Goal: Task Accomplishment & Management: Complete application form

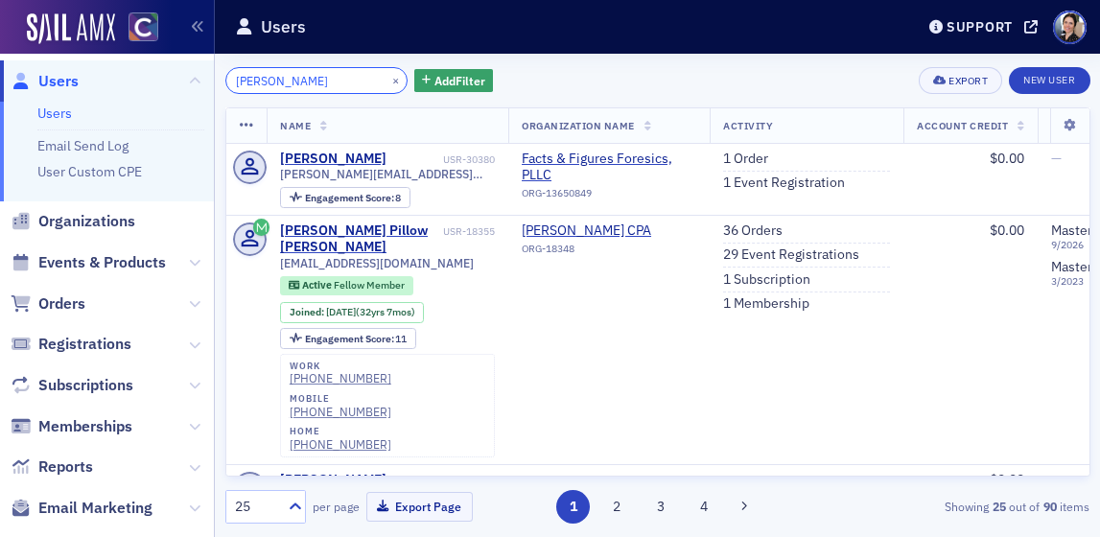
scroll to position [0, 336]
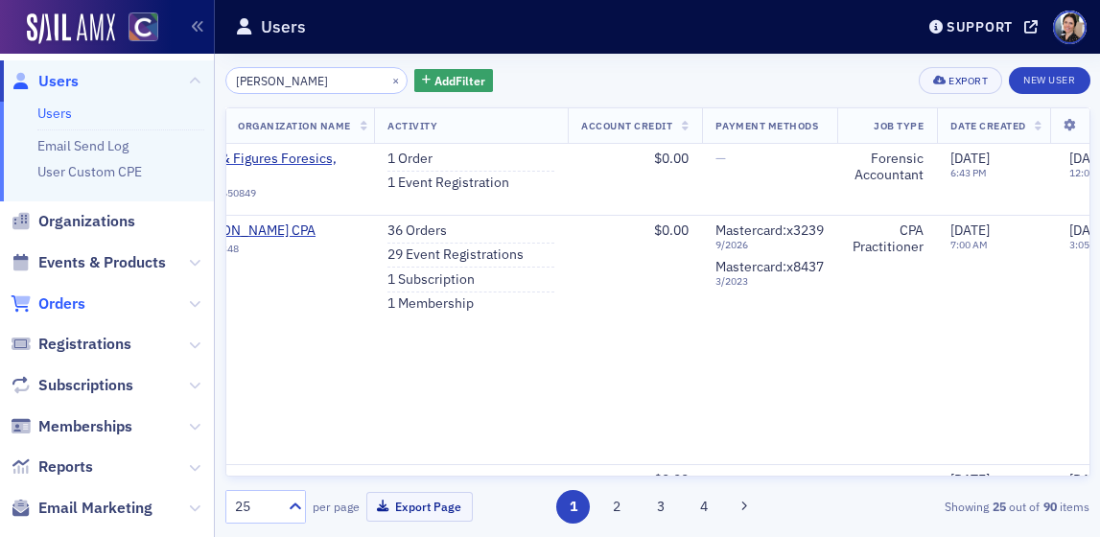
click at [79, 304] on span "Orders" at bounding box center [61, 303] width 47 height 21
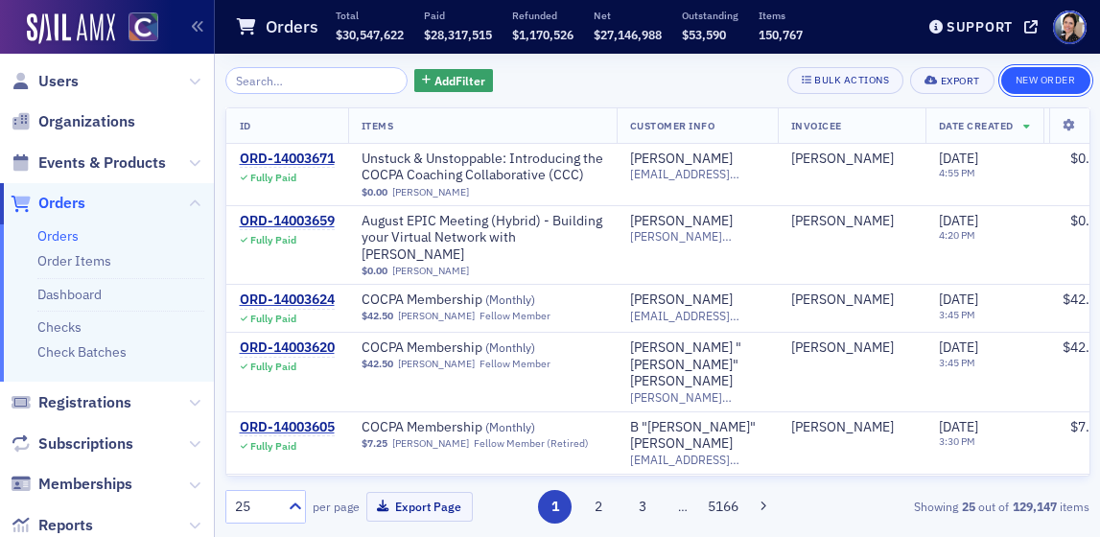
click at [1051, 82] on button "New Order" at bounding box center [1045, 80] width 89 height 27
click at [66, 326] on link "Checks" at bounding box center [59, 326] width 44 height 17
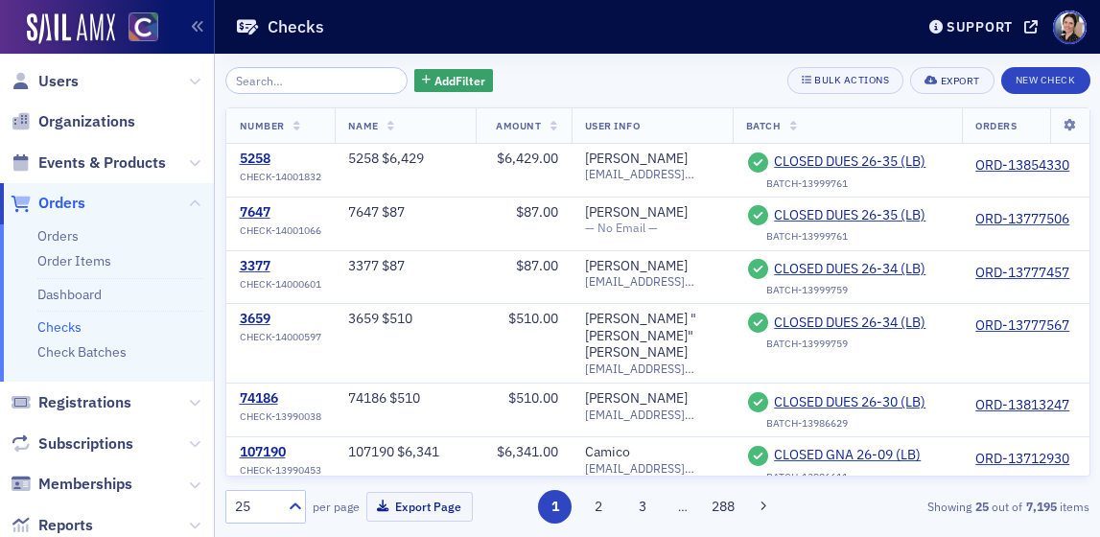
click at [81, 330] on li "Checks" at bounding box center [120, 324] width 167 height 26
click at [106, 350] on link "Check Batches" at bounding box center [81, 351] width 89 height 17
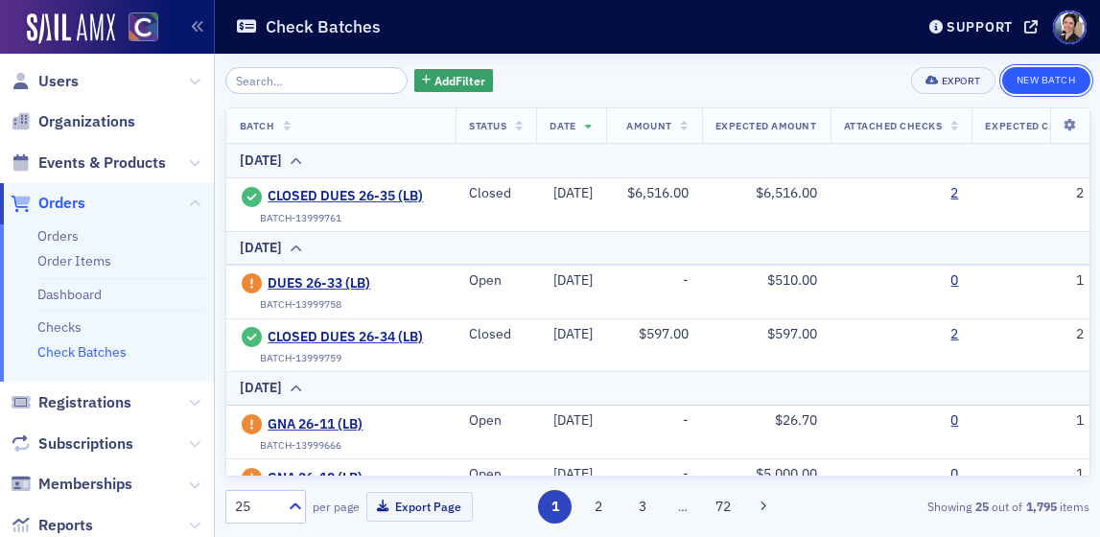
click at [1056, 82] on button "New Batch" at bounding box center [1046, 80] width 88 height 27
click at [63, 328] on link "Checks" at bounding box center [59, 326] width 44 height 17
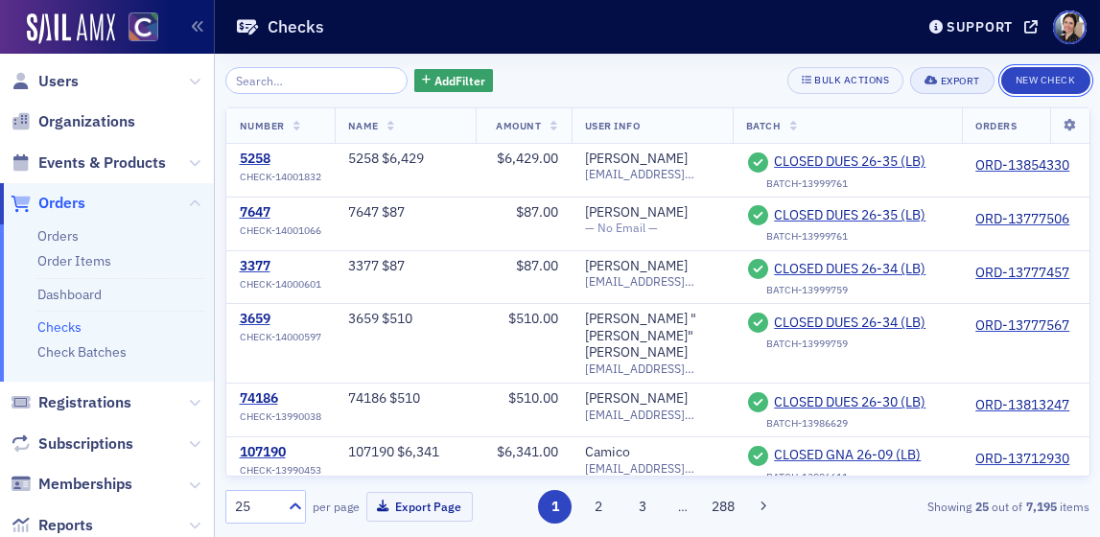
drag, startPoint x: 1054, startPoint y: 80, endPoint x: 983, endPoint y: 87, distance: 71.4
click at [1053, 80] on button "New Check" at bounding box center [1045, 80] width 89 height 27
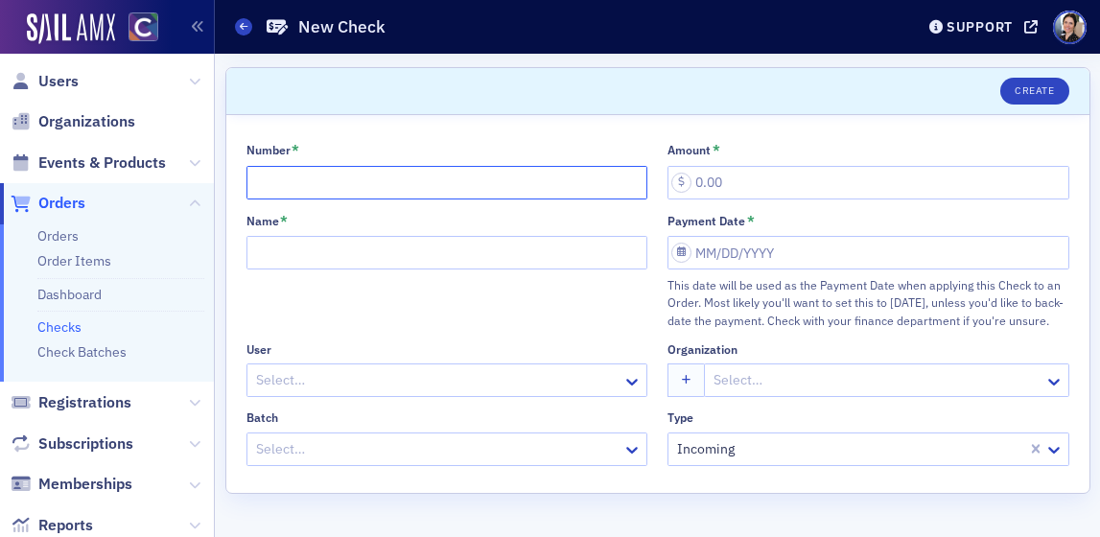
click at [286, 167] on input "Number *" at bounding box center [447, 183] width 402 height 34
click at [314, 182] on input "Number *" at bounding box center [447, 183] width 402 height 34
type input "1364"
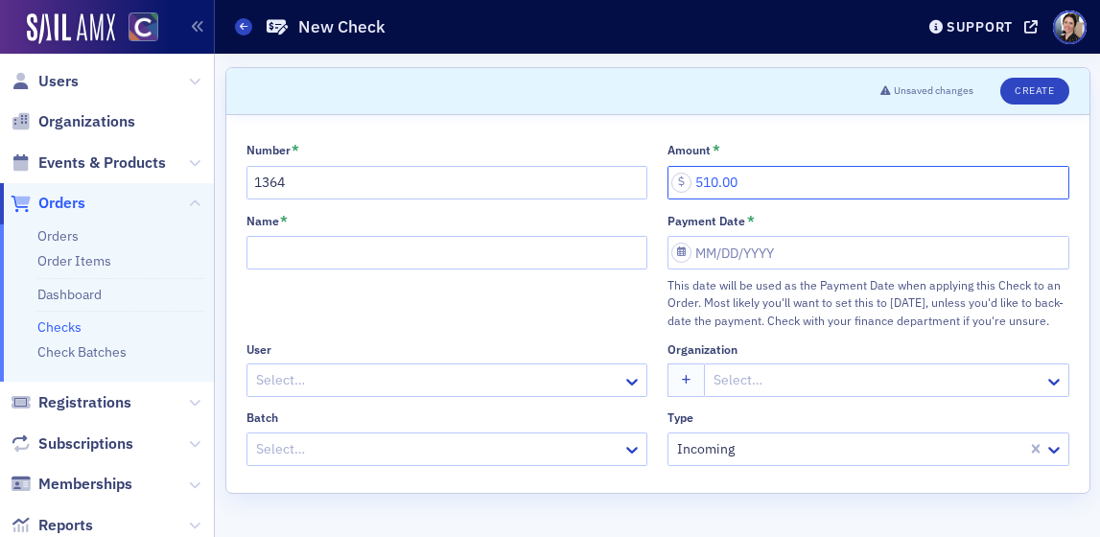
type input "510.00"
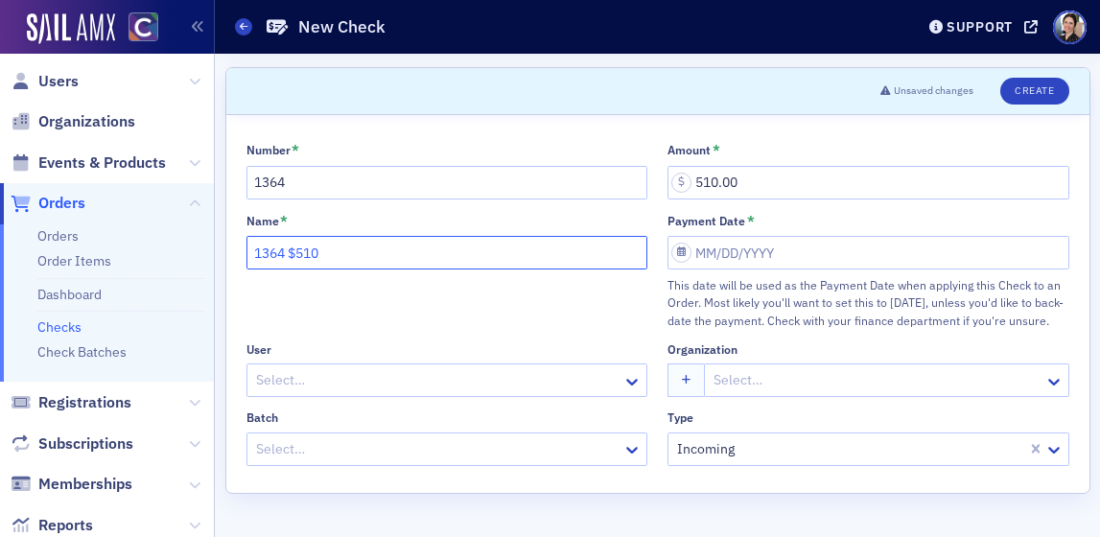
type input "1364 $510"
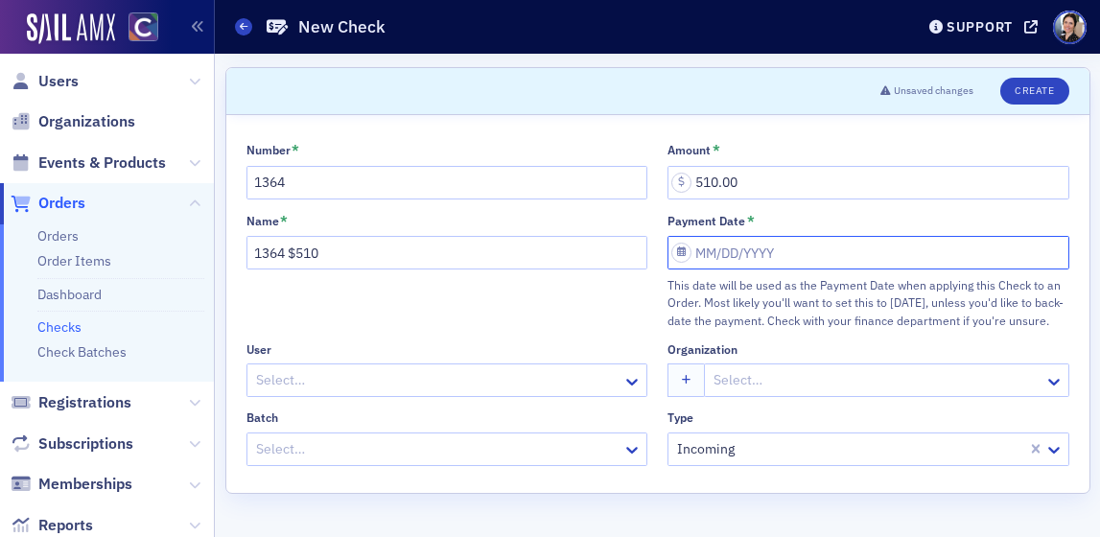
select select "7"
select select "2025"
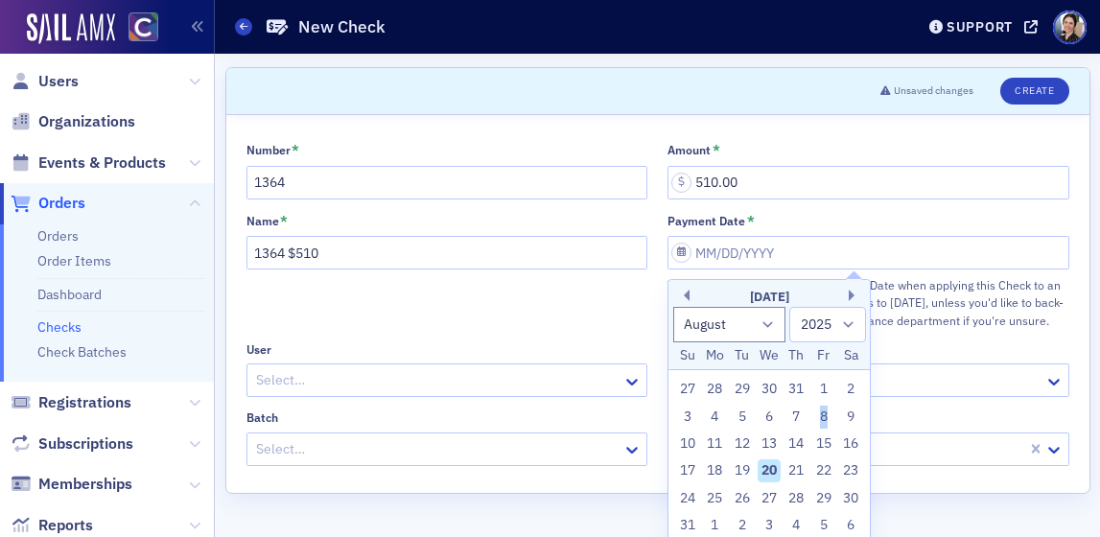
drag, startPoint x: 824, startPoint y: 414, endPoint x: 608, endPoint y: 433, distance: 216.6
click at [581, 446] on body "Users Organizations Events & Products Orders Orders Order Items Dashboard Check…" at bounding box center [550, 268] width 1100 height 537
click at [717, 414] on div "4" at bounding box center [714, 417] width 23 height 23
type input "[DATE]"
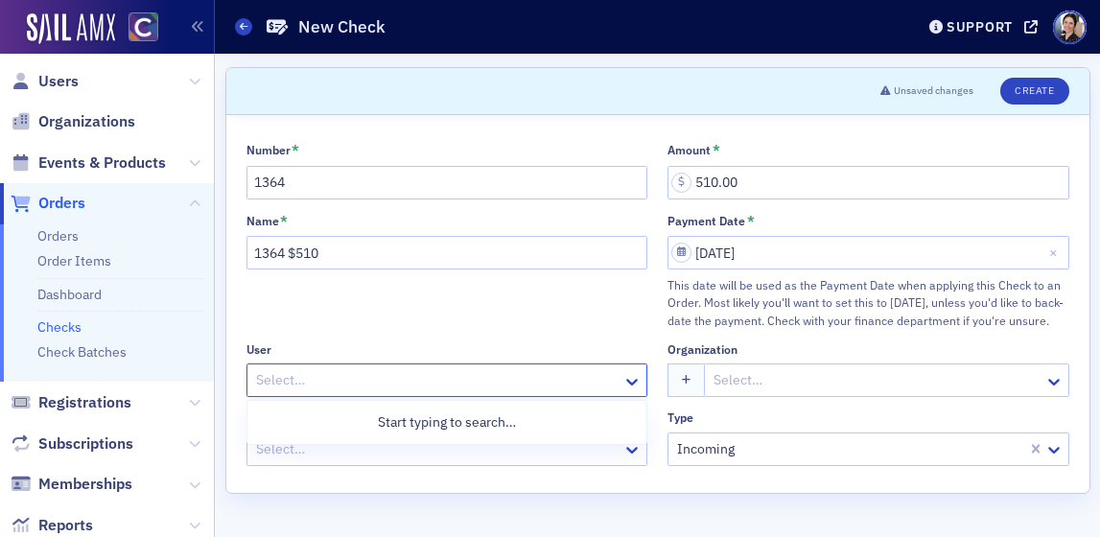
click at [299, 383] on div at bounding box center [437, 380] width 367 height 24
type input "[PERSON_NAME] off"
click at [309, 380] on div at bounding box center [437, 380] width 367 height 24
type input "[PERSON_NAME]"
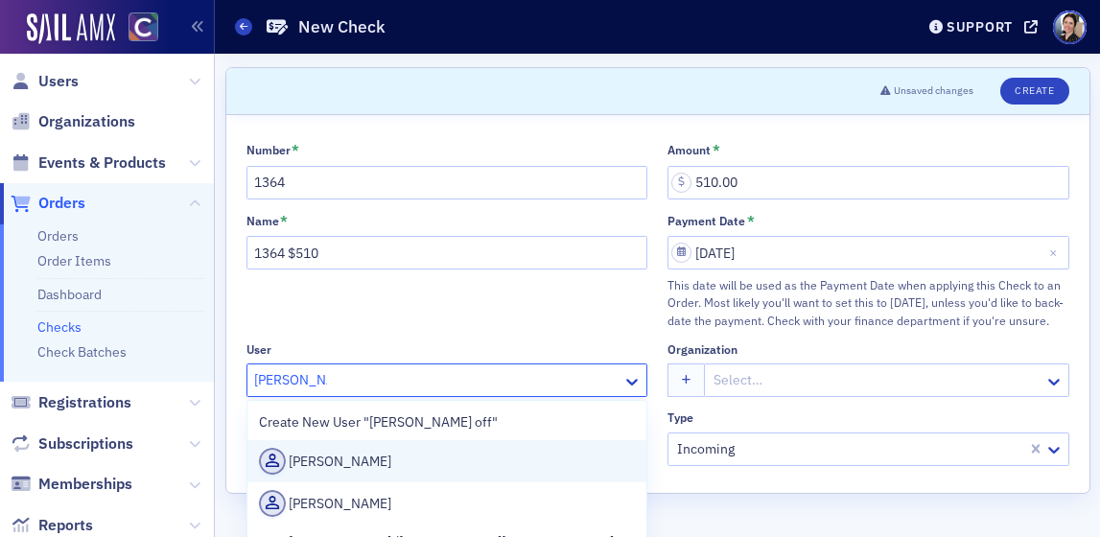
click at [344, 459] on div "[PERSON_NAME]" at bounding box center [447, 461] width 377 height 27
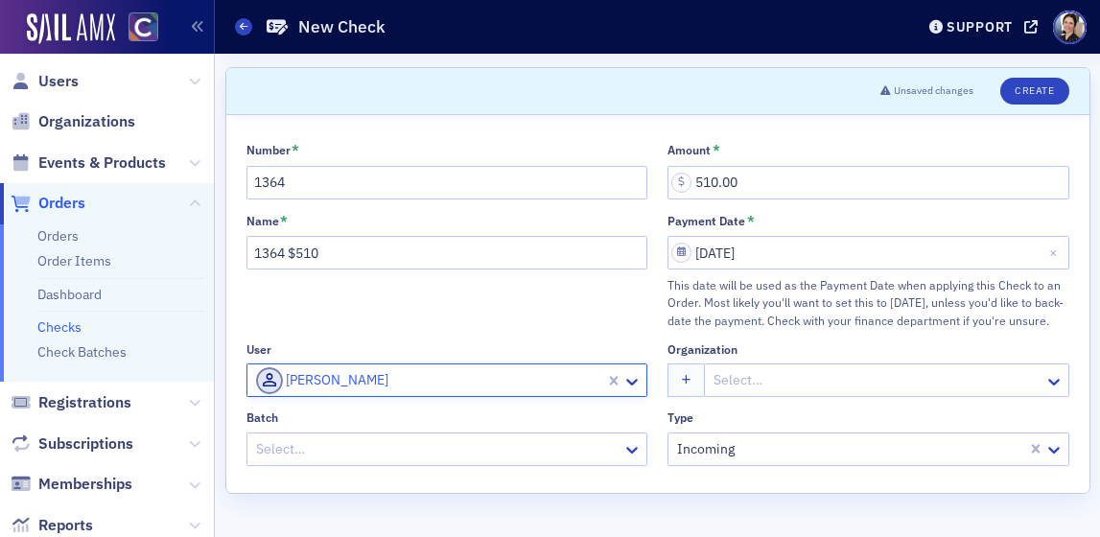
click at [793, 378] on div at bounding box center [876, 380] width 331 height 24
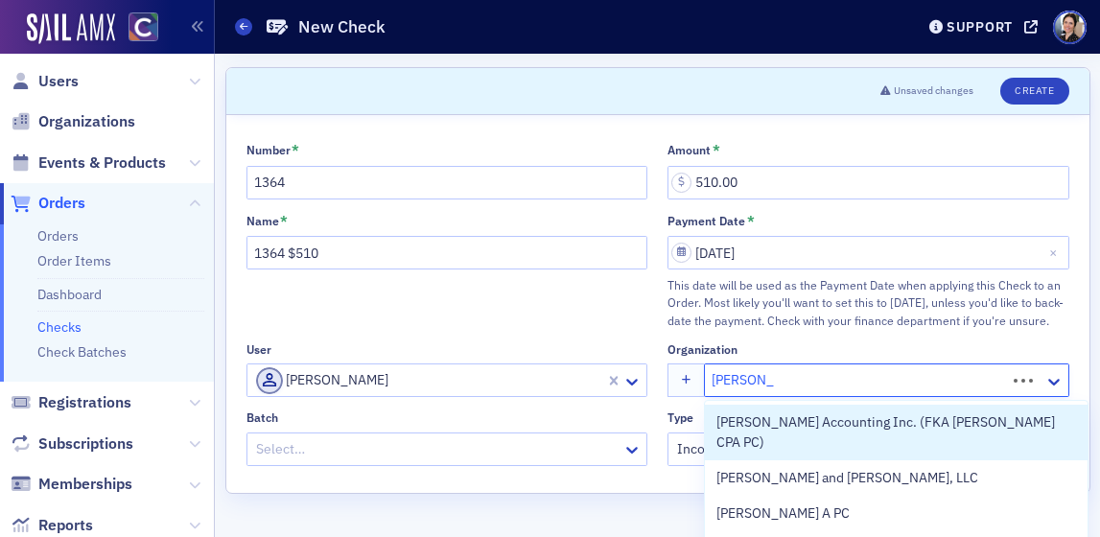
type input "[PERSON_NAME]"
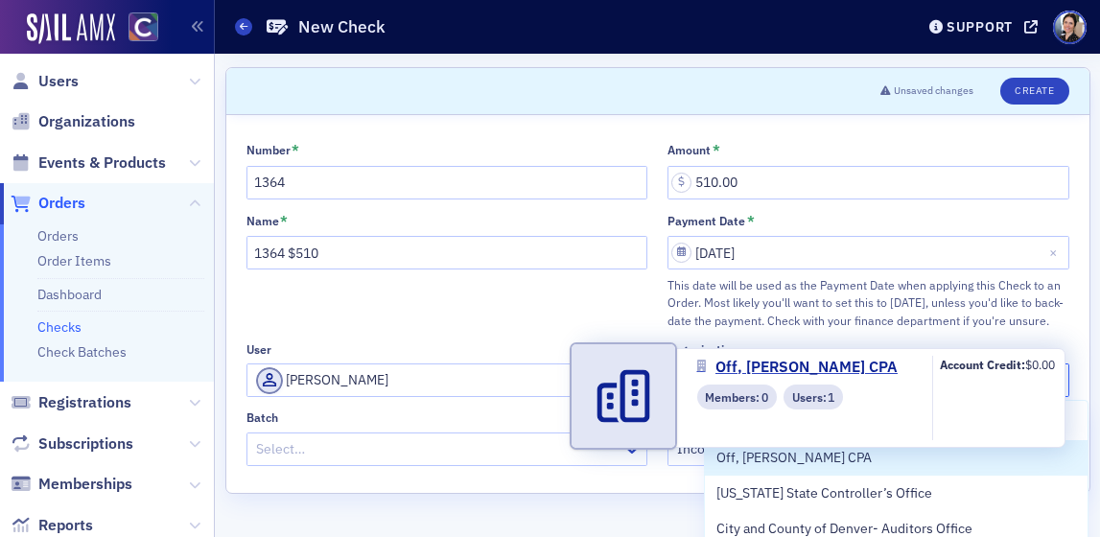
click at [802, 458] on span "Off, [PERSON_NAME] CPA" at bounding box center [803, 458] width 174 height 20
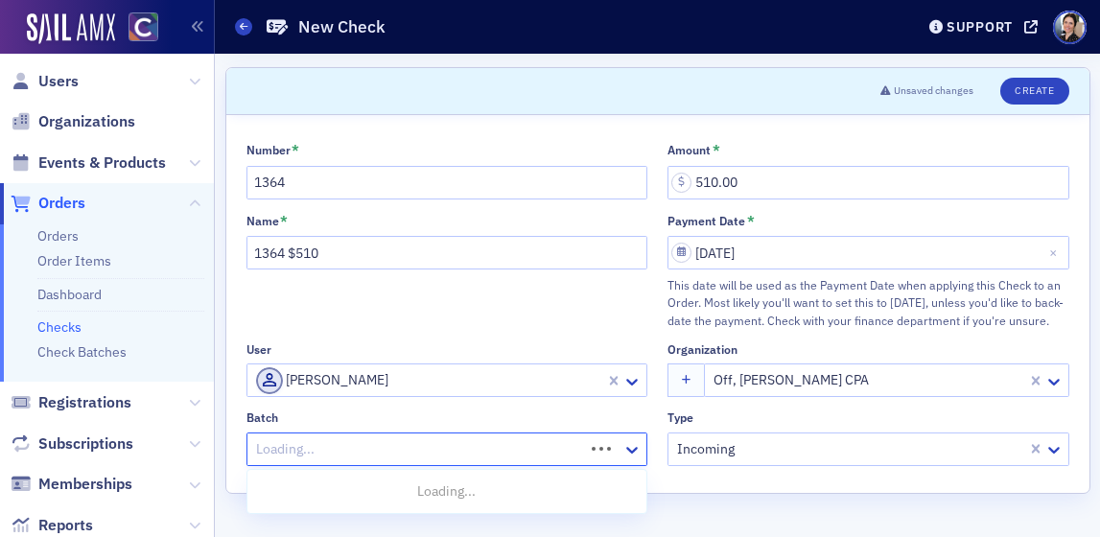
click at [355, 450] on div at bounding box center [418, 449] width 329 height 24
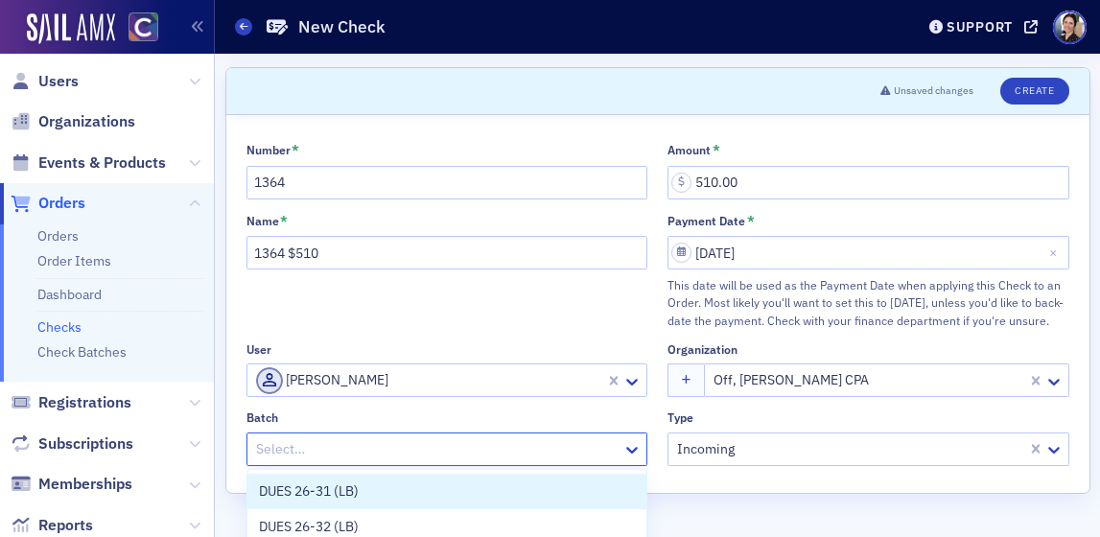
click at [356, 450] on div at bounding box center [437, 449] width 367 height 24
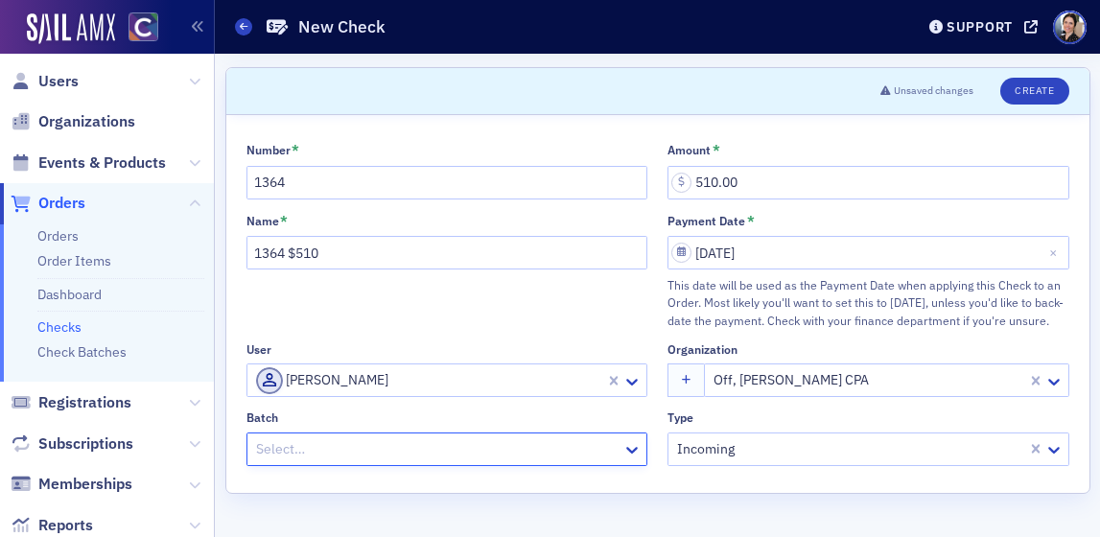
click at [267, 444] on div at bounding box center [437, 449] width 367 height 24
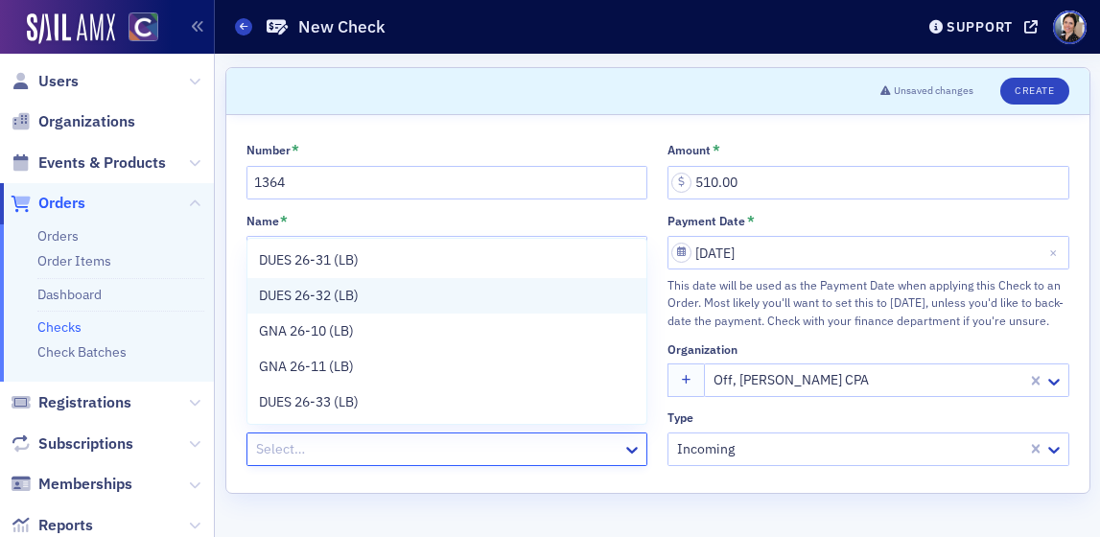
click at [317, 292] on span "DUES 26-32 (LB)" at bounding box center [309, 296] width 100 height 20
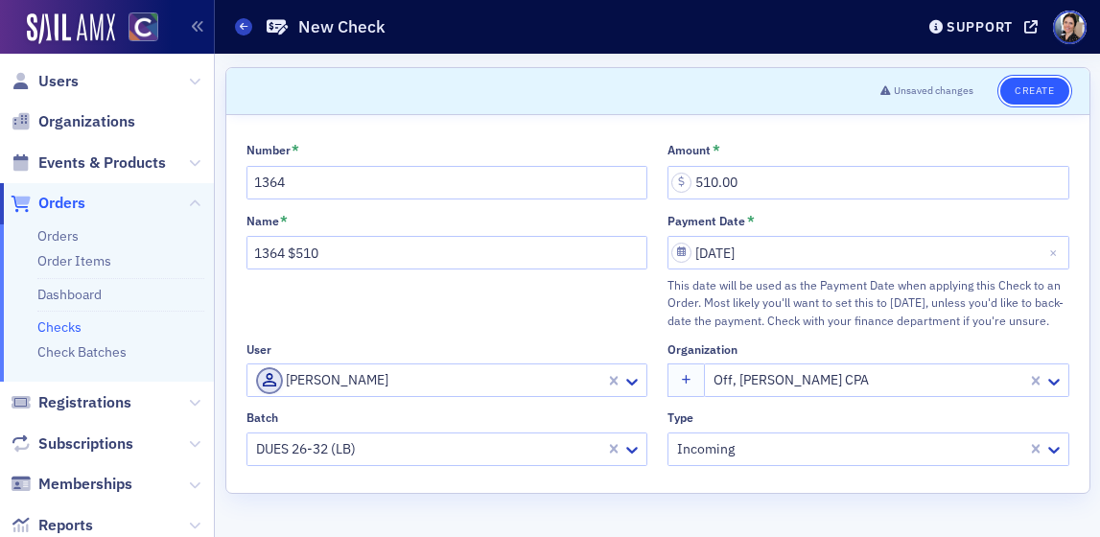
click at [1045, 90] on button "Create" at bounding box center [1034, 91] width 68 height 27
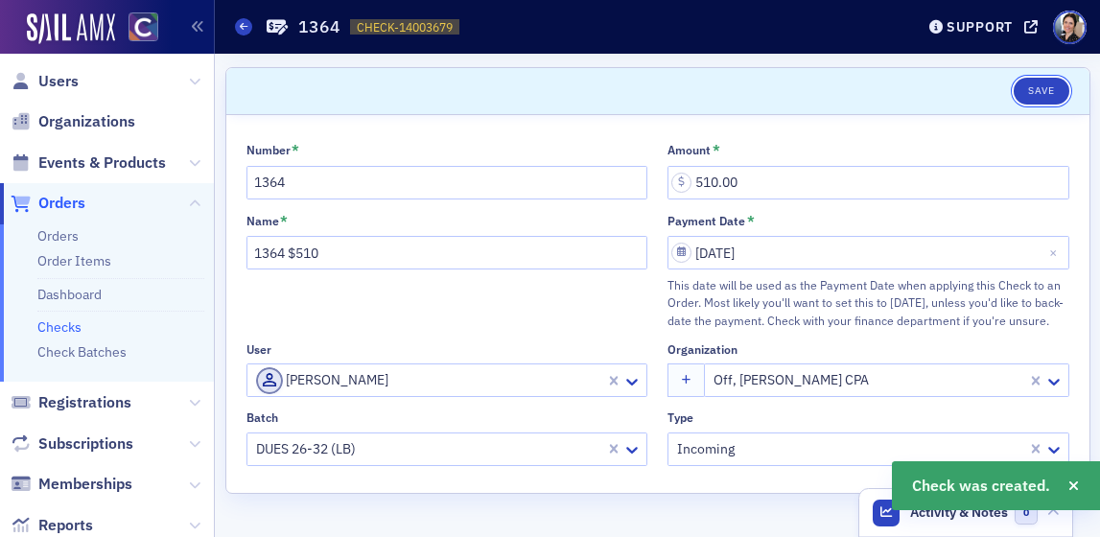
drag, startPoint x: 1037, startPoint y: 87, endPoint x: 759, endPoint y: 66, distance: 278.8
click at [1037, 87] on button "Save" at bounding box center [1040, 91] width 55 height 27
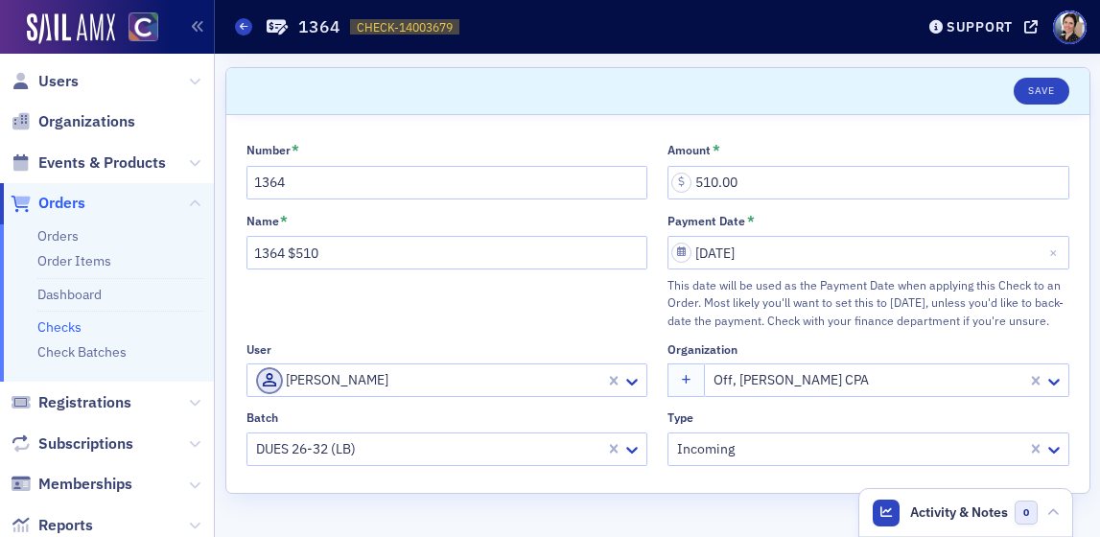
drag, startPoint x: 64, startPoint y: 329, endPoint x: 2, endPoint y: 325, distance: 62.4
click at [64, 329] on link "Checks" at bounding box center [59, 326] width 44 height 17
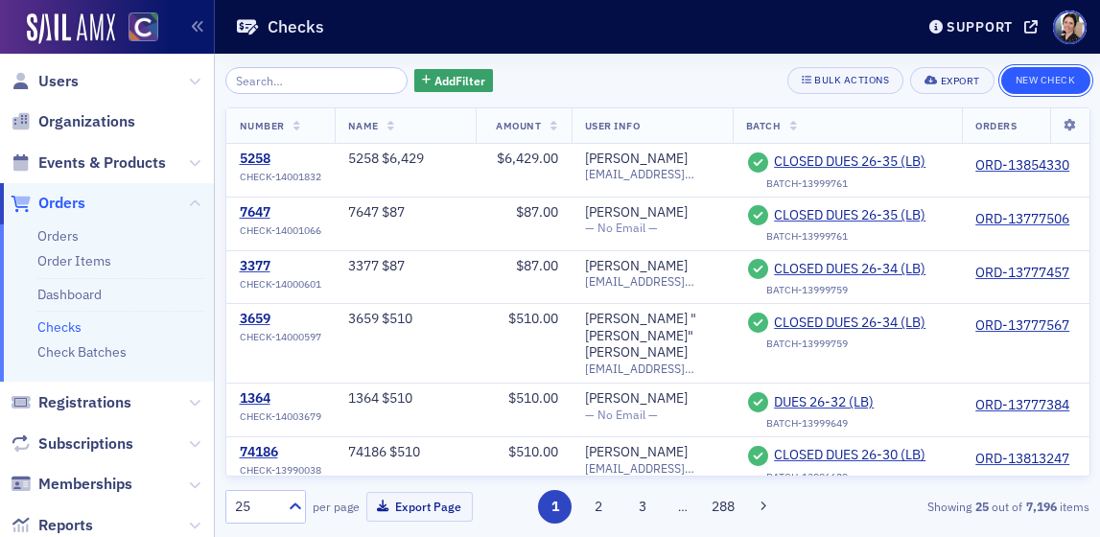
click at [1046, 73] on button "New Check" at bounding box center [1045, 80] width 89 height 27
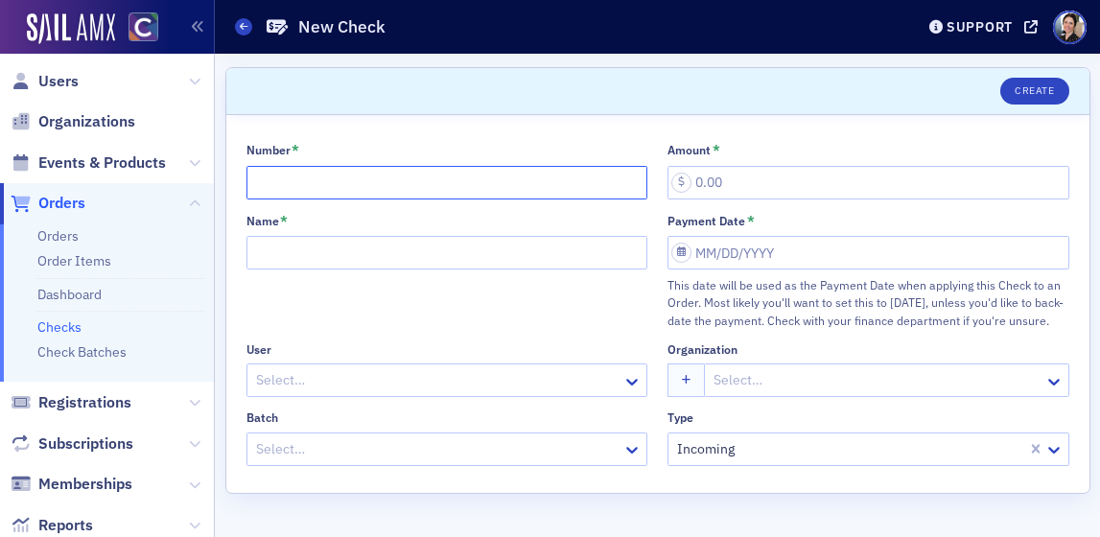
click at [301, 191] on input "Number *" at bounding box center [447, 183] width 402 height 34
type input "762"
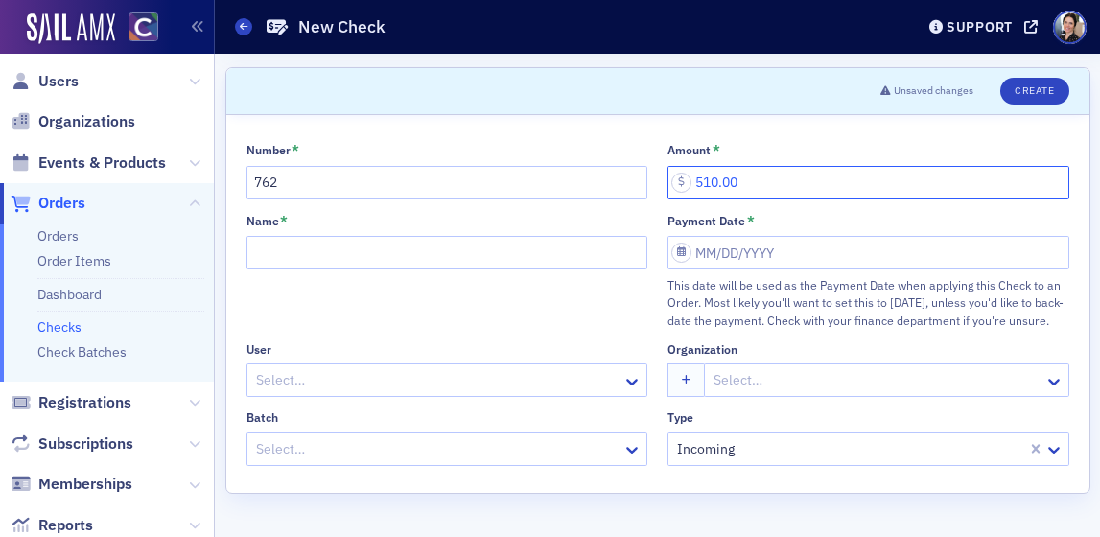
type input "510.00"
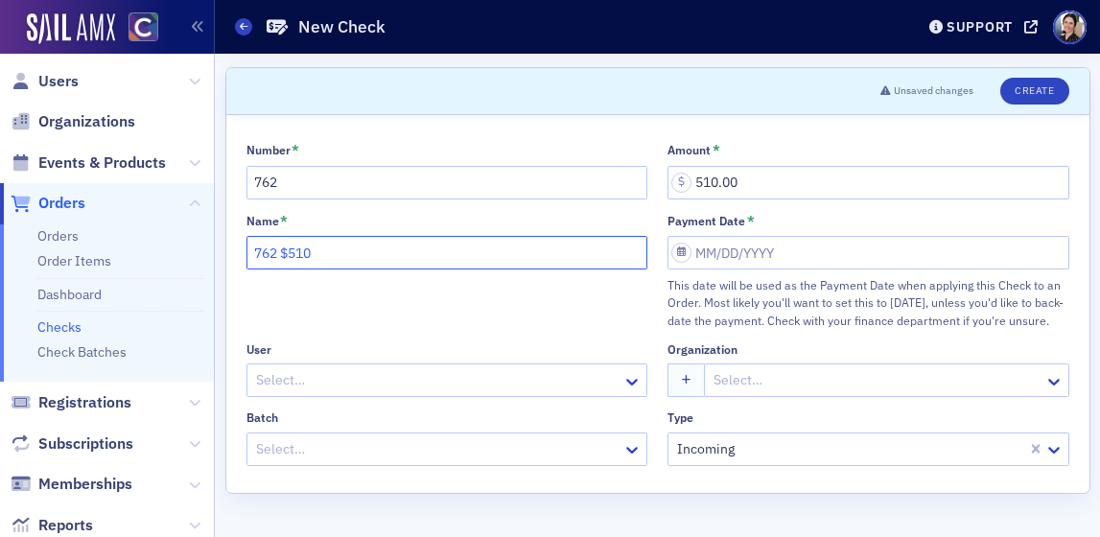
type input "762 $510"
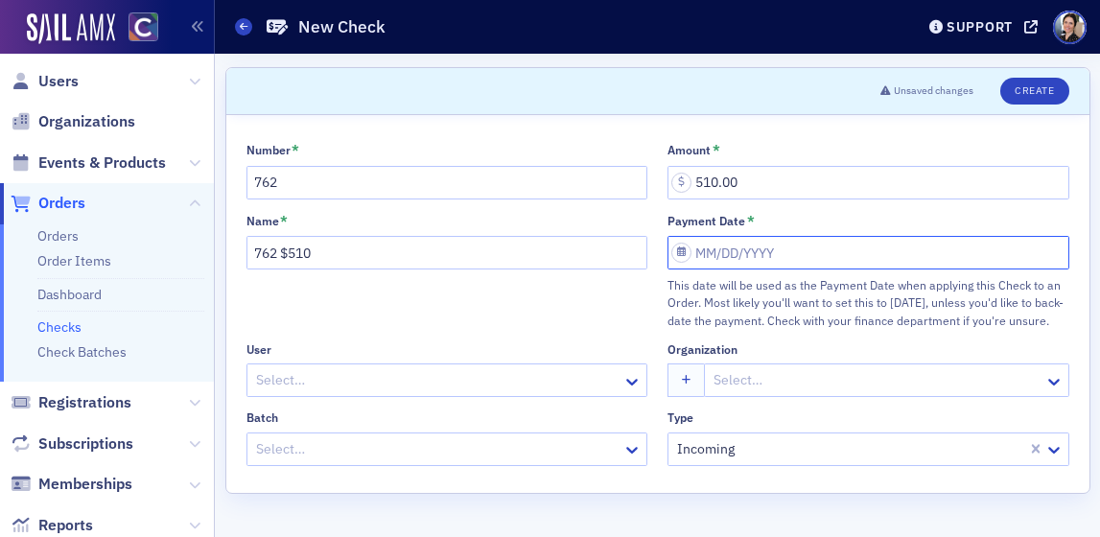
select select "7"
select select "2025"
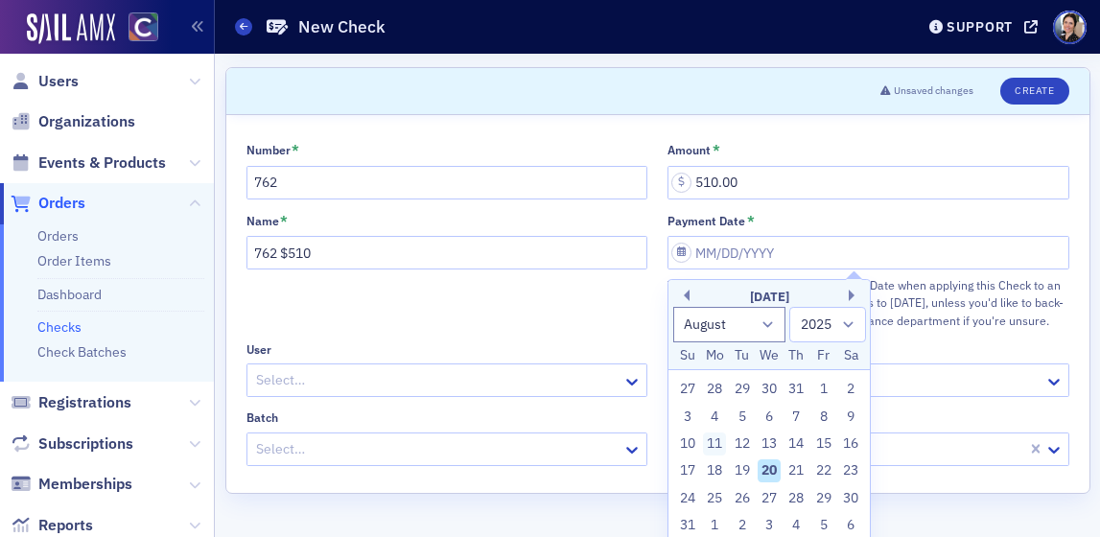
click at [714, 441] on div "11" at bounding box center [714, 443] width 23 height 23
type input "[DATE]"
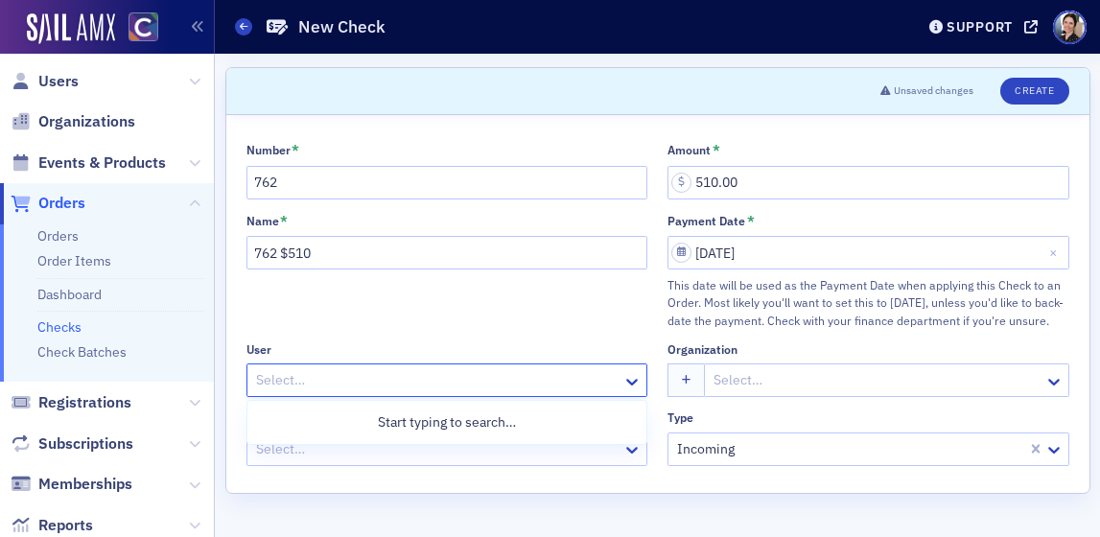
click at [320, 374] on div at bounding box center [437, 380] width 367 height 24
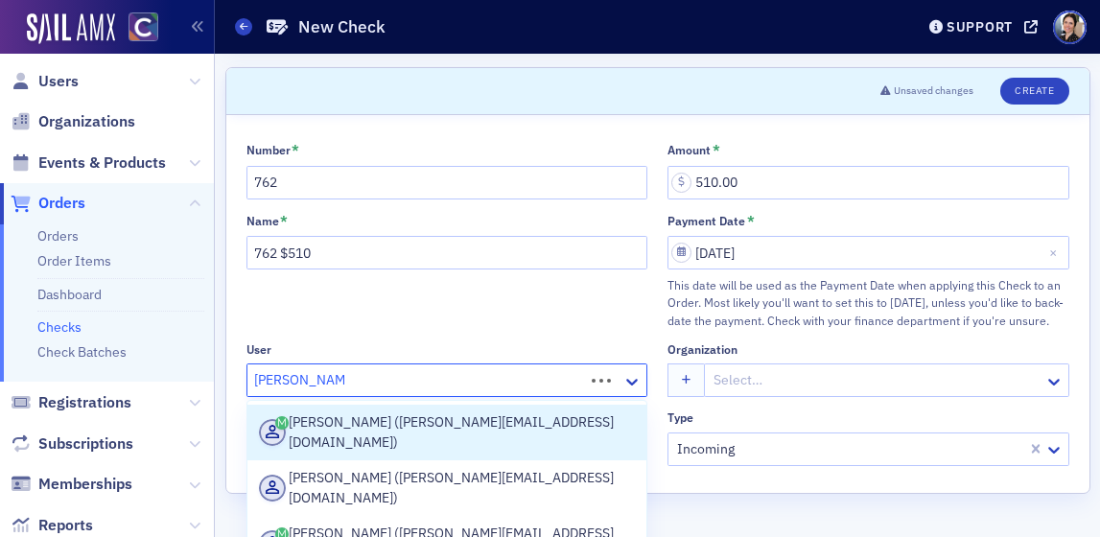
type input "[PERSON_NAME]"
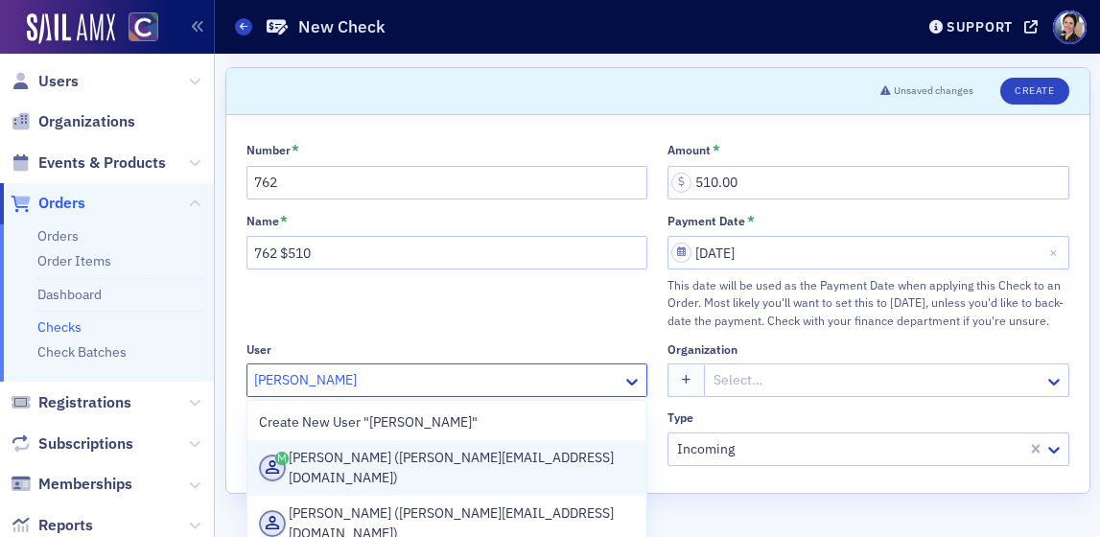
click at [438, 460] on div "[PERSON_NAME] ([PERSON_NAME][EMAIL_ADDRESS][DOMAIN_NAME])" at bounding box center [447, 468] width 377 height 40
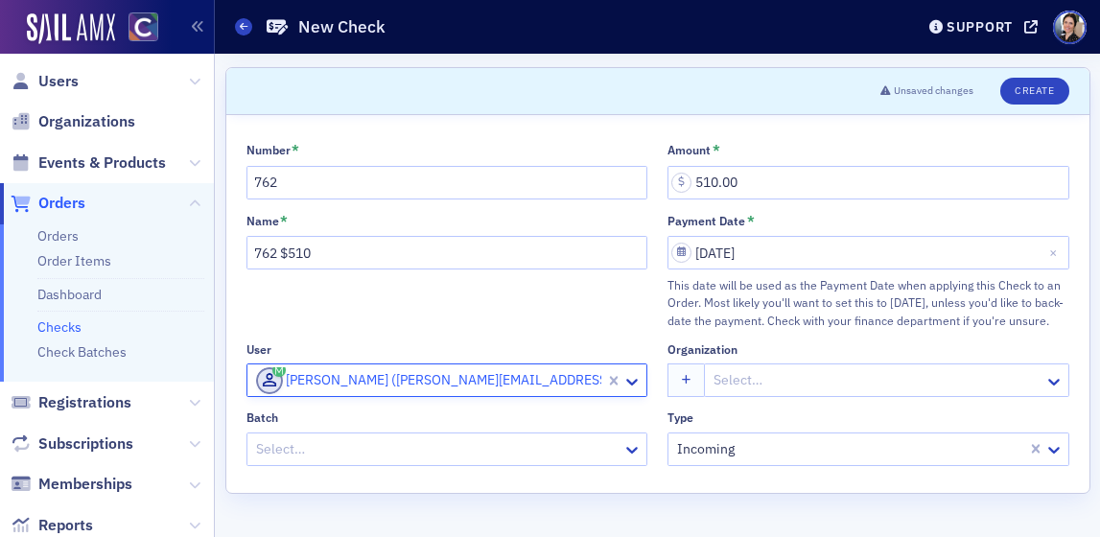
click at [770, 370] on div at bounding box center [876, 380] width 331 height 24
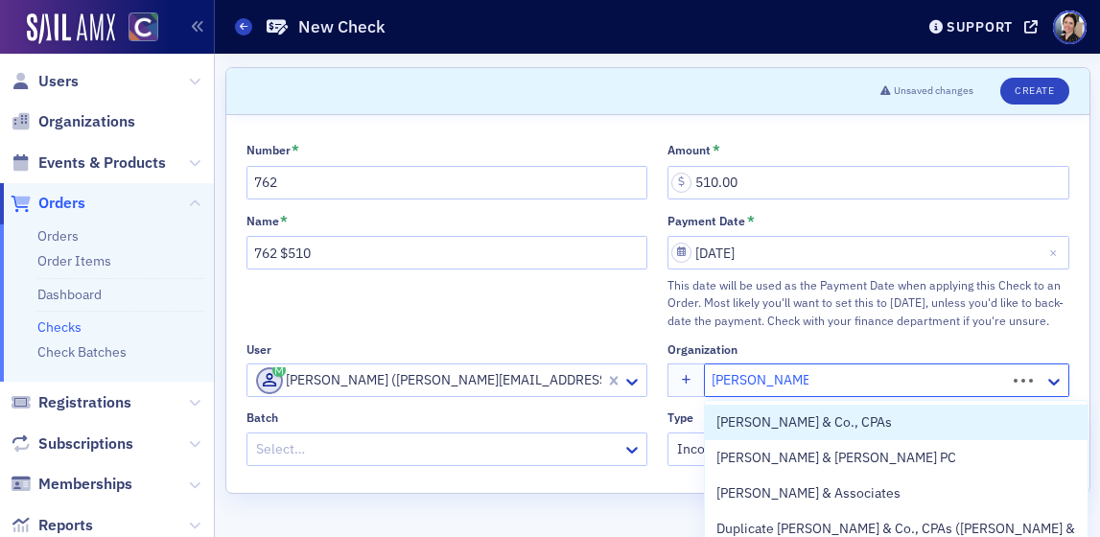
type input "[PERSON_NAME] & co"
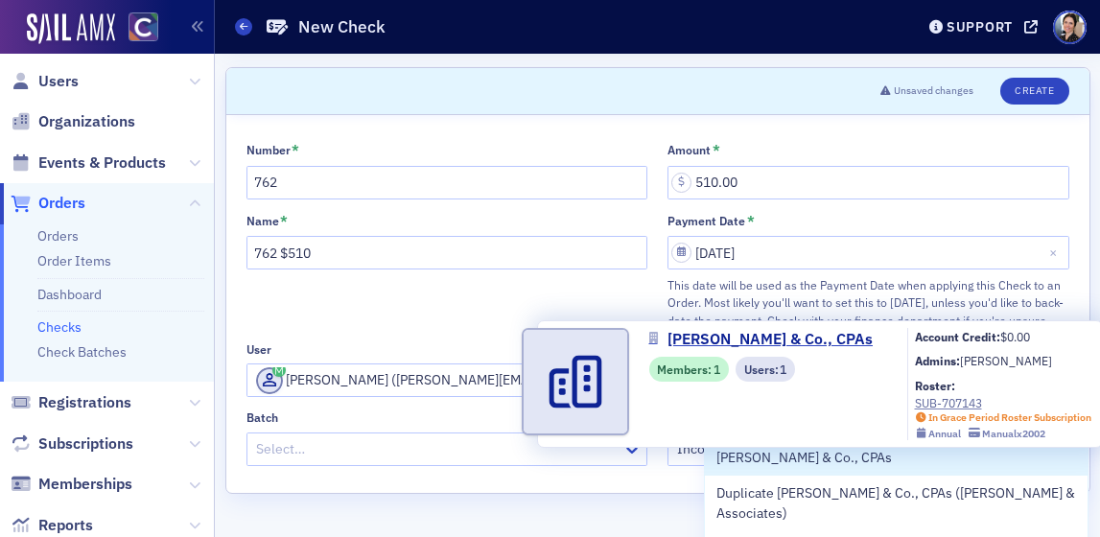
drag, startPoint x: 805, startPoint y: 459, endPoint x: 793, endPoint y: 453, distance: 13.7
click at [803, 457] on span "[PERSON_NAME] & Co., CPAs" at bounding box center [803, 458] width 175 height 20
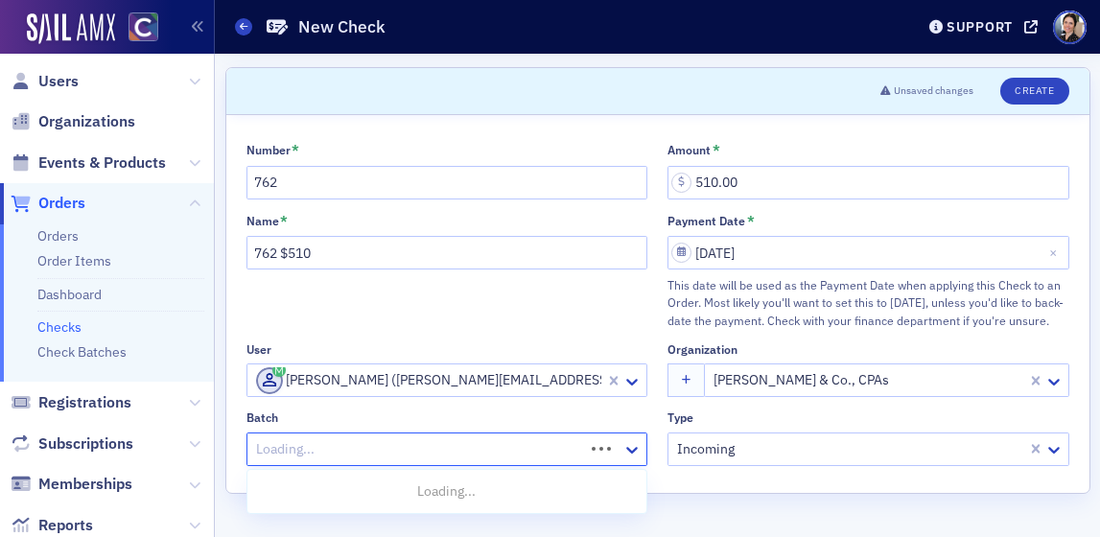
drag, startPoint x: 330, startPoint y: 451, endPoint x: 320, endPoint y: 445, distance: 11.2
click at [330, 452] on div at bounding box center [418, 449] width 329 height 24
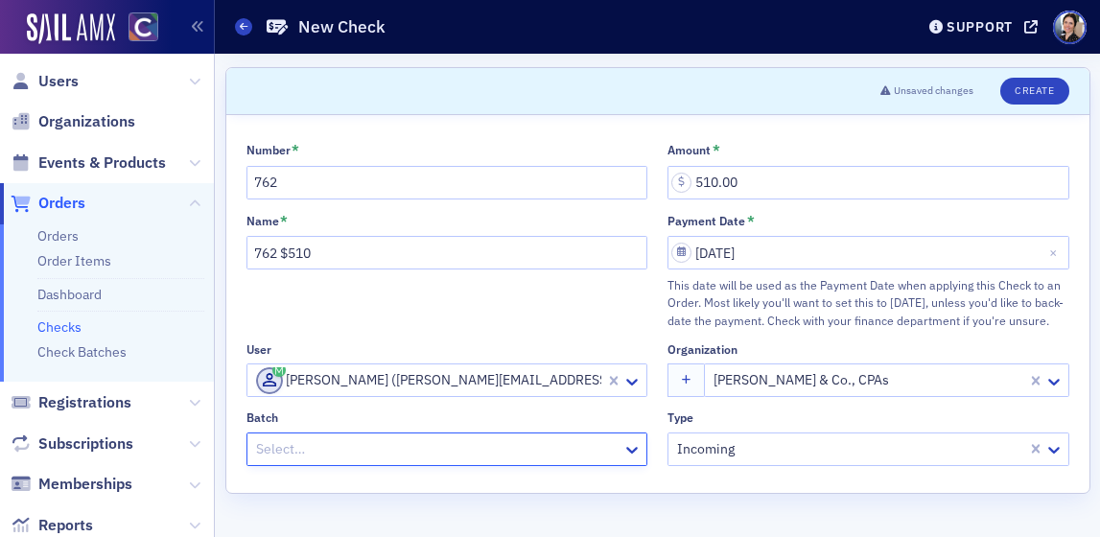
click at [297, 447] on div at bounding box center [437, 449] width 367 height 24
click at [288, 445] on div at bounding box center [437, 449] width 367 height 24
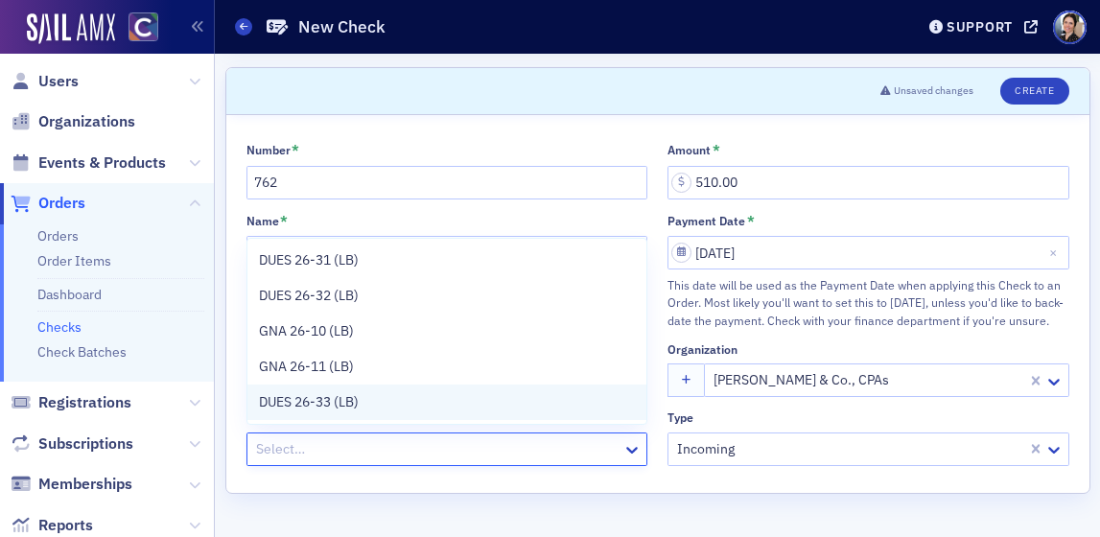
click at [281, 404] on span "DUES 26-33 (LB)" at bounding box center [309, 402] width 100 height 20
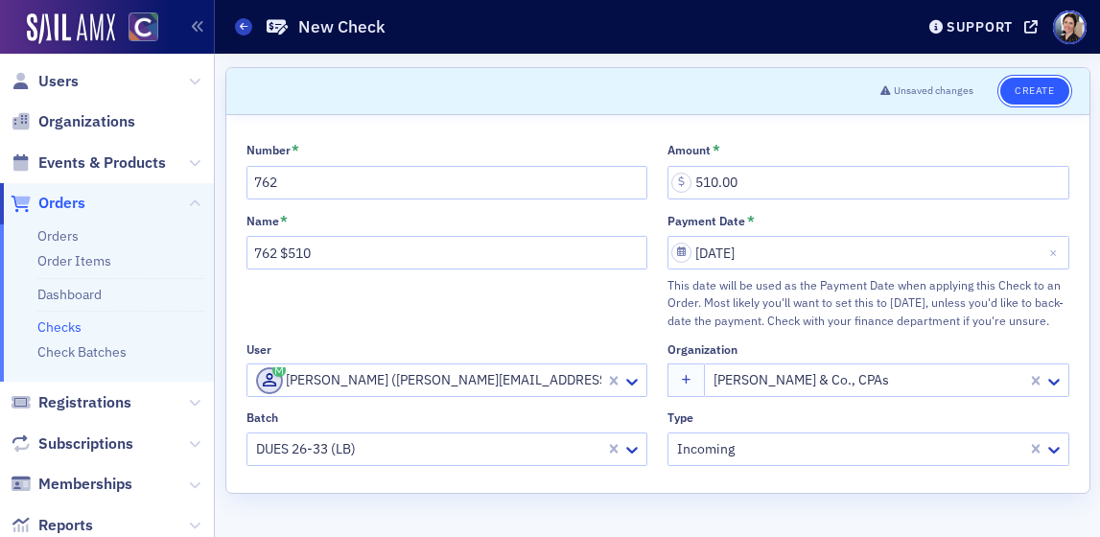
click at [1038, 90] on button "Create" at bounding box center [1034, 91] width 68 height 27
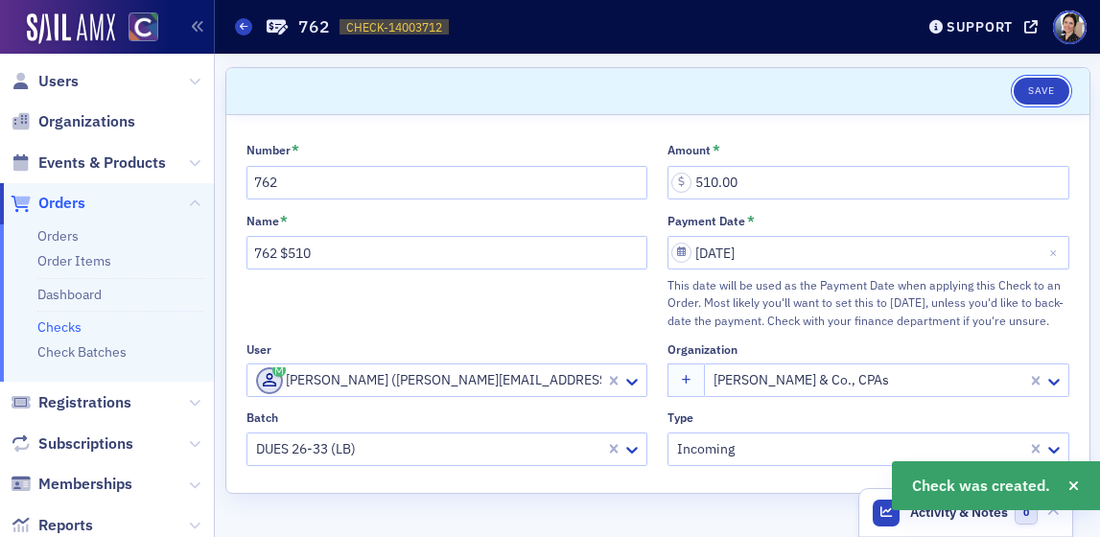
drag, startPoint x: 1044, startPoint y: 88, endPoint x: 932, endPoint y: 93, distance: 112.3
click at [1044, 88] on button "Save" at bounding box center [1040, 91] width 55 height 27
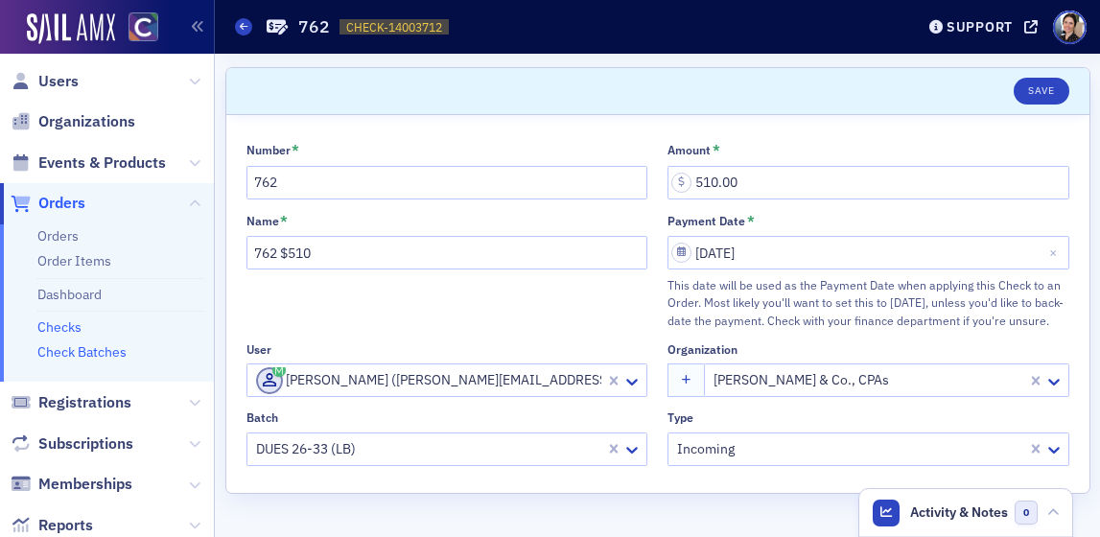
click at [65, 346] on link "Check Batches" at bounding box center [81, 351] width 89 height 17
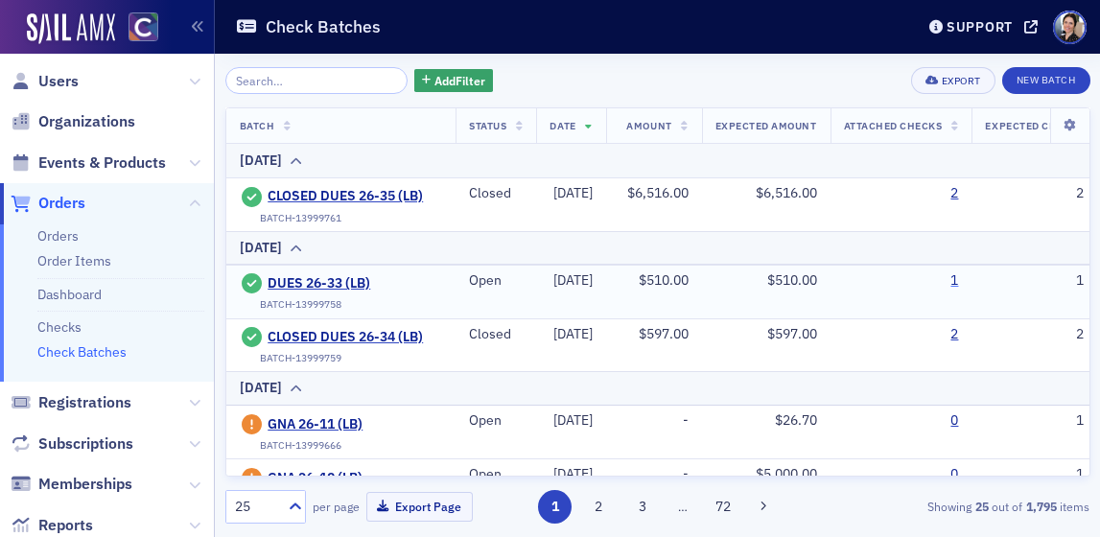
click at [958, 281] on link "1" at bounding box center [954, 280] width 8 height 17
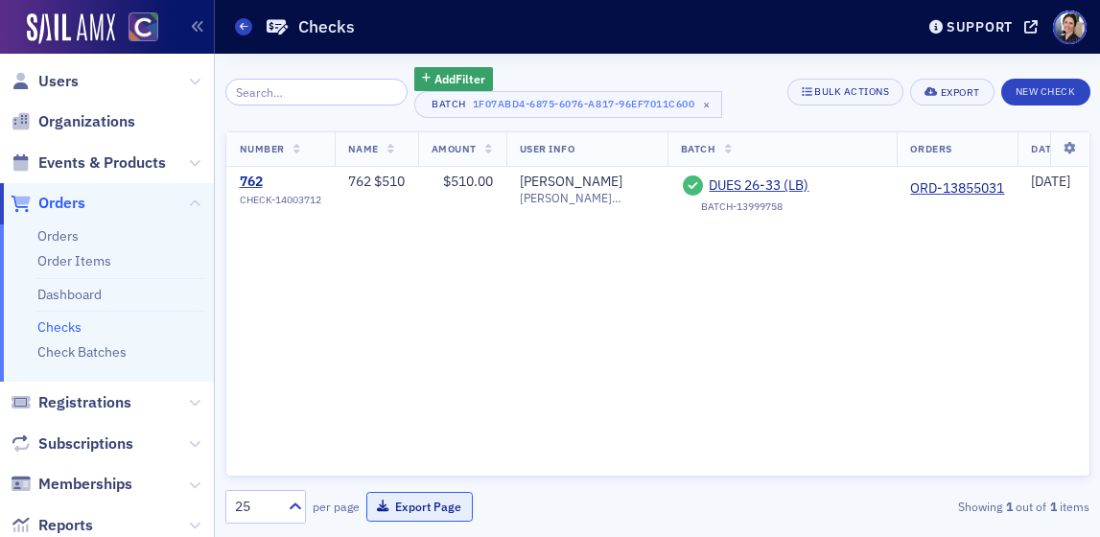
click at [433, 505] on button "Export Page" at bounding box center [419, 507] width 106 height 30
click at [1053, 87] on button "New Check" at bounding box center [1045, 92] width 89 height 27
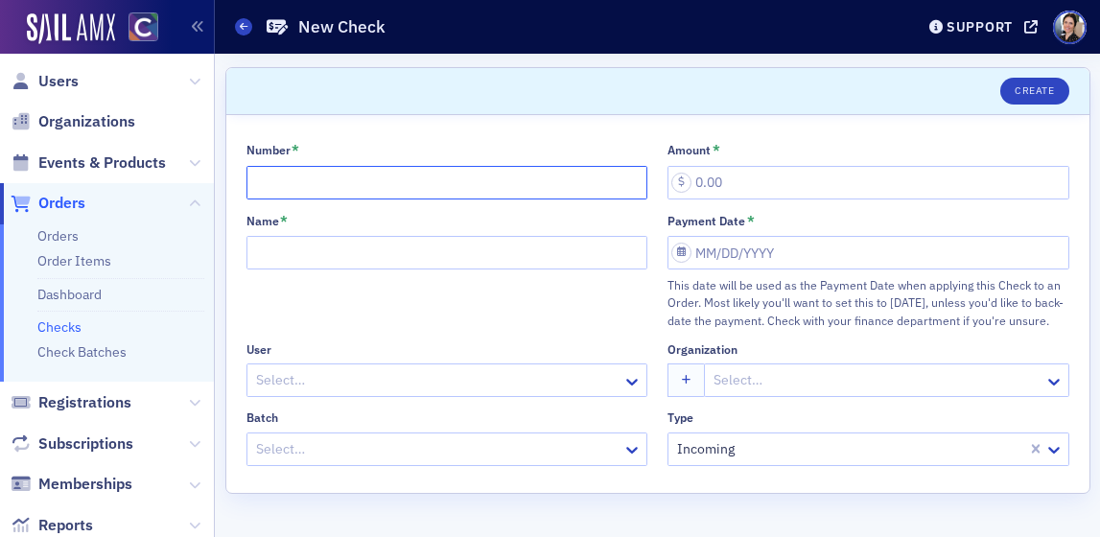
click at [332, 188] on input "Number *" at bounding box center [447, 183] width 402 height 34
type input "107297"
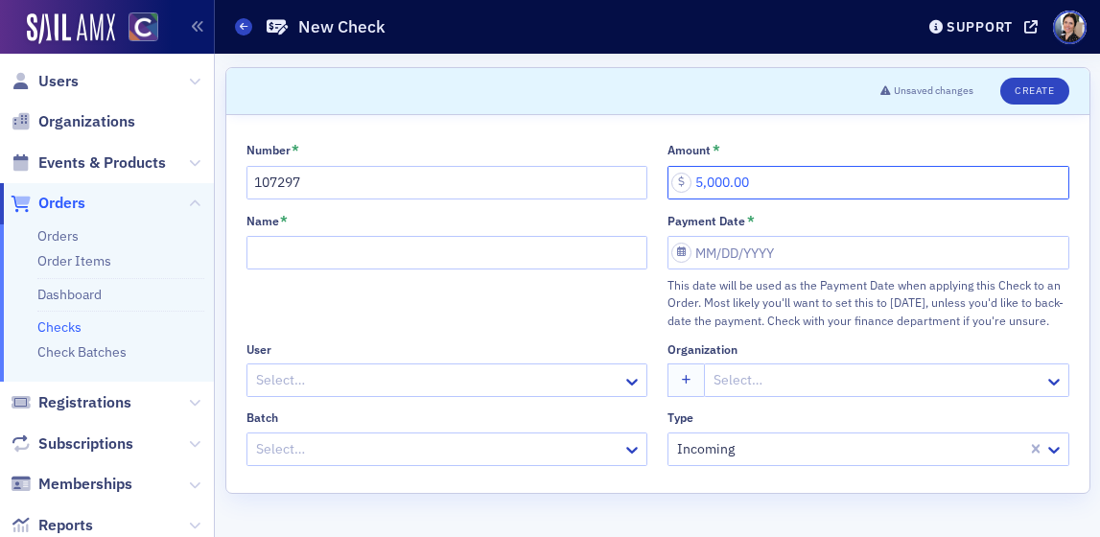
type input "5,000.00"
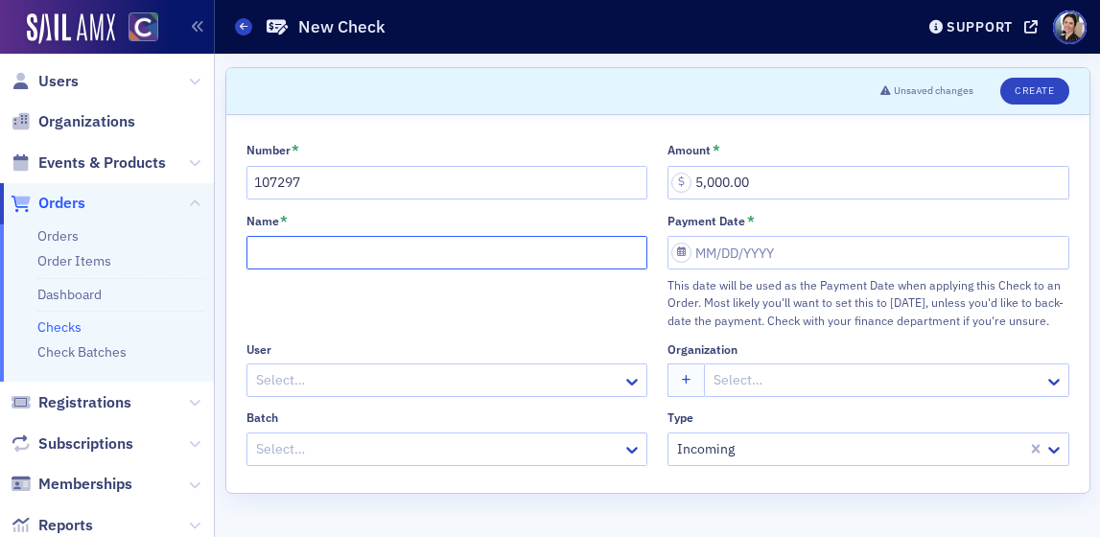
click at [353, 253] on input "Name *" at bounding box center [447, 253] width 402 height 34
type input "107297 $5,000"
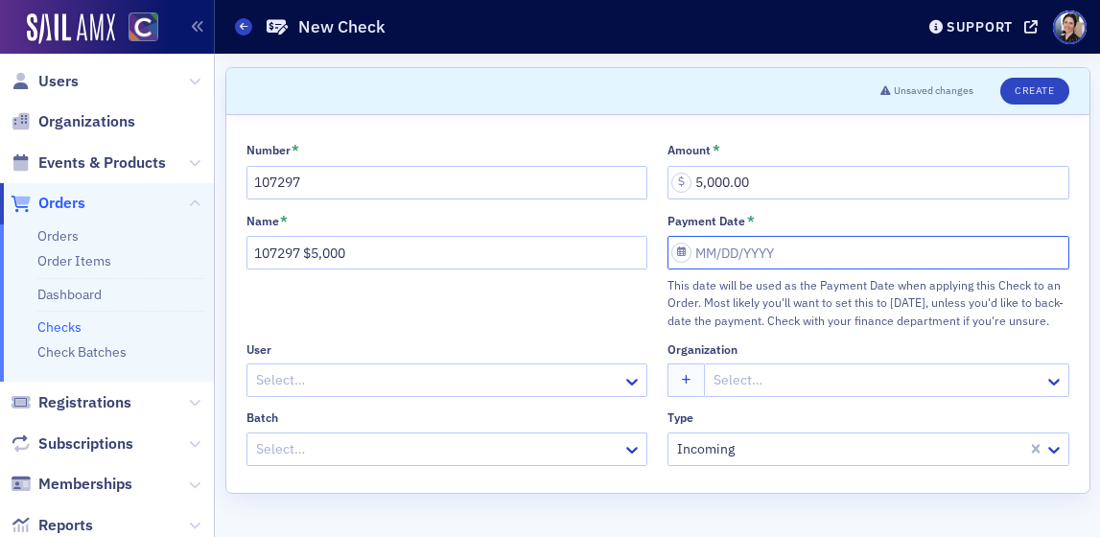
select select "7"
select select "2025"
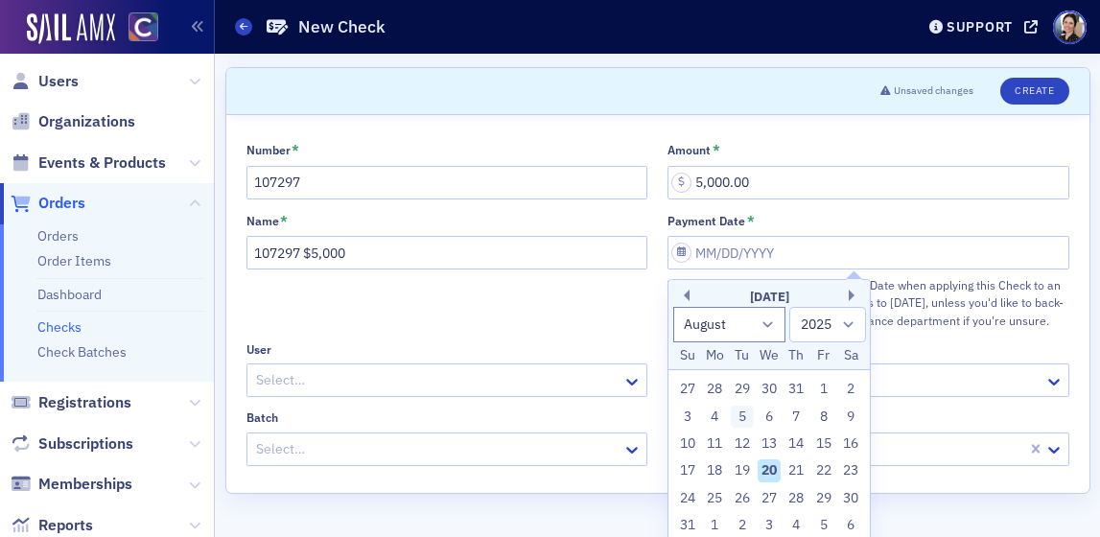
click at [741, 411] on div "5" at bounding box center [742, 417] width 23 height 23
type input "[DATE]"
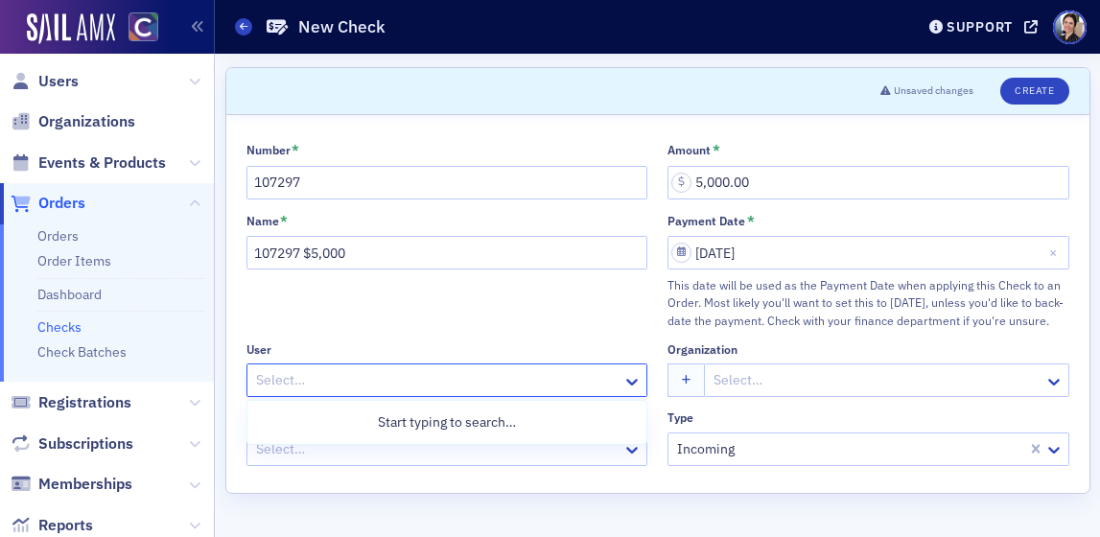
click at [369, 376] on div at bounding box center [437, 380] width 367 height 24
type input "[PERSON_NAME]"
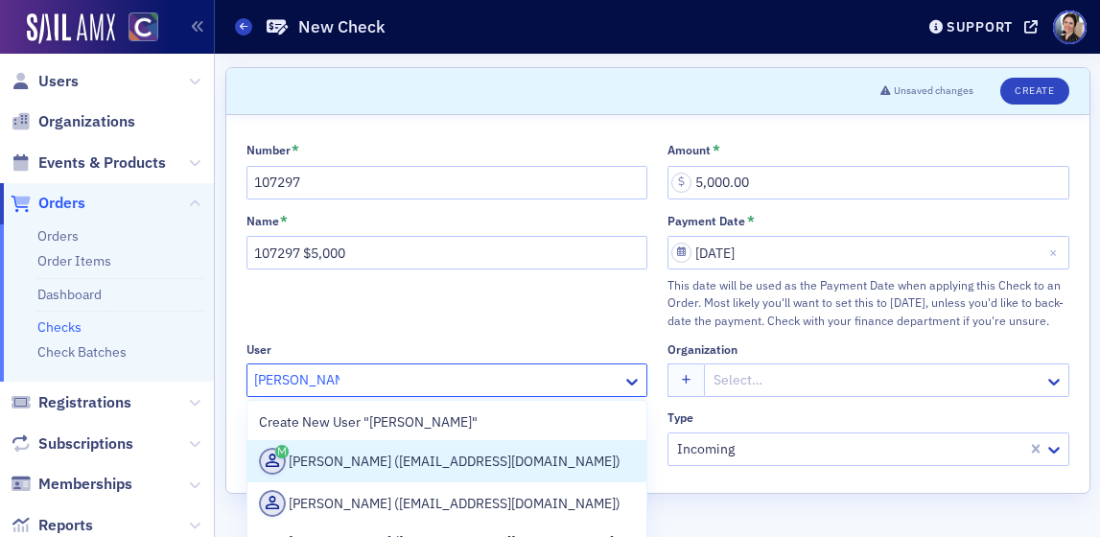
click at [386, 462] on div "[PERSON_NAME] ([EMAIL_ADDRESS][DOMAIN_NAME])" at bounding box center [447, 461] width 377 height 27
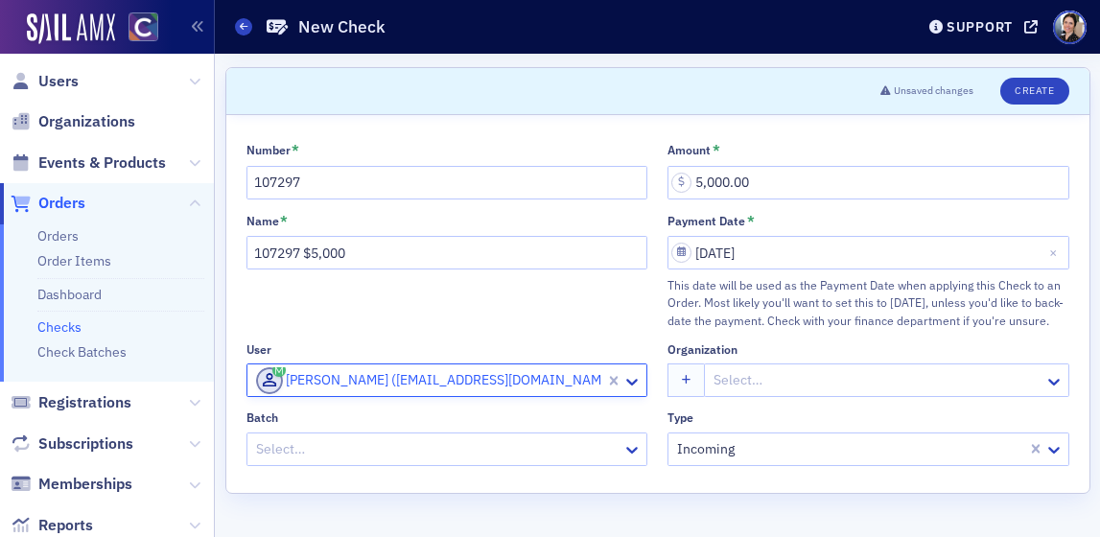
click at [765, 375] on div at bounding box center [876, 380] width 331 height 24
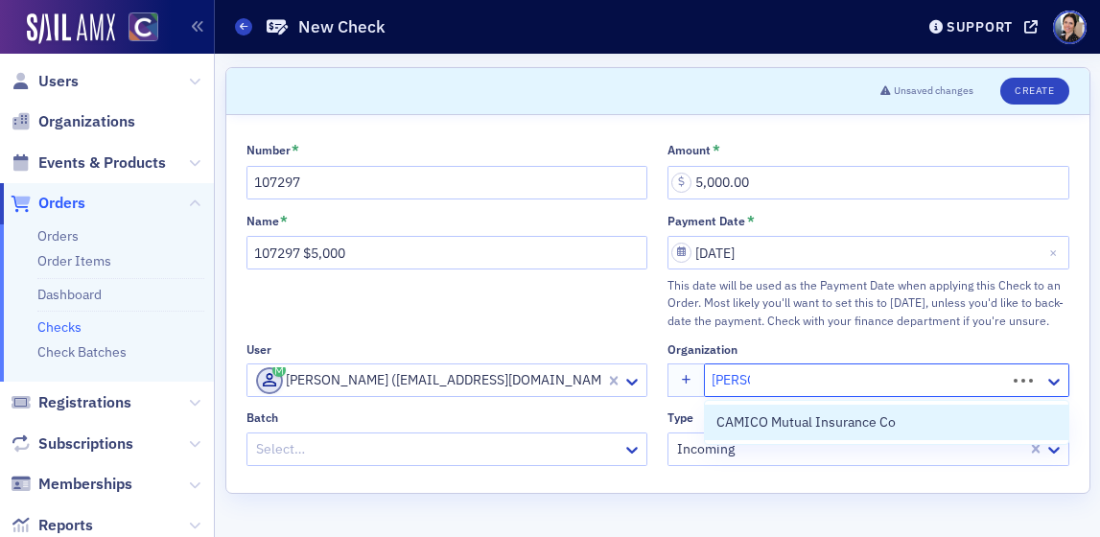
type input "camico"
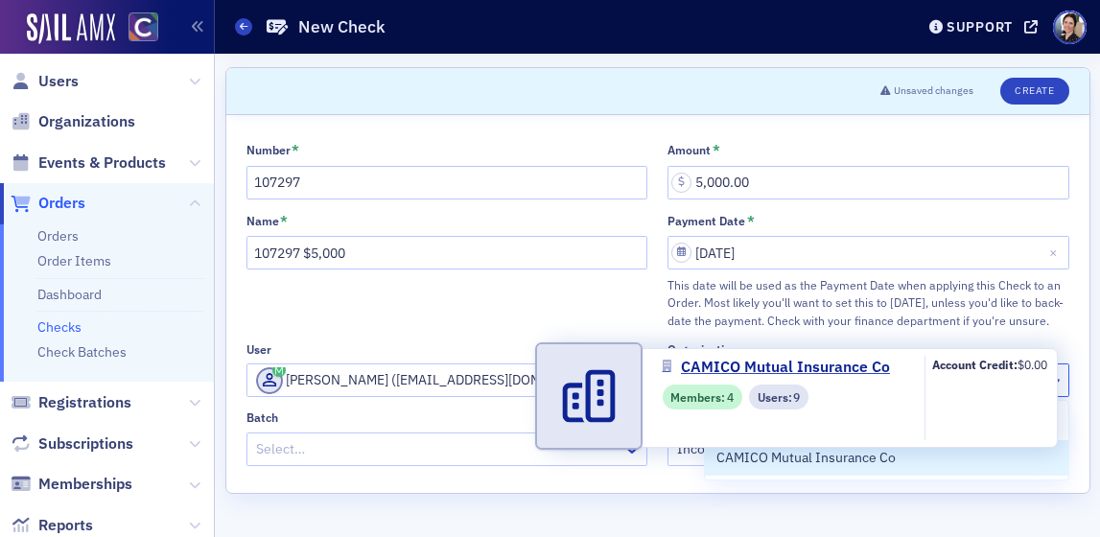
click at [855, 458] on span "CAMICO Mutual Insurance Co" at bounding box center [805, 458] width 179 height 20
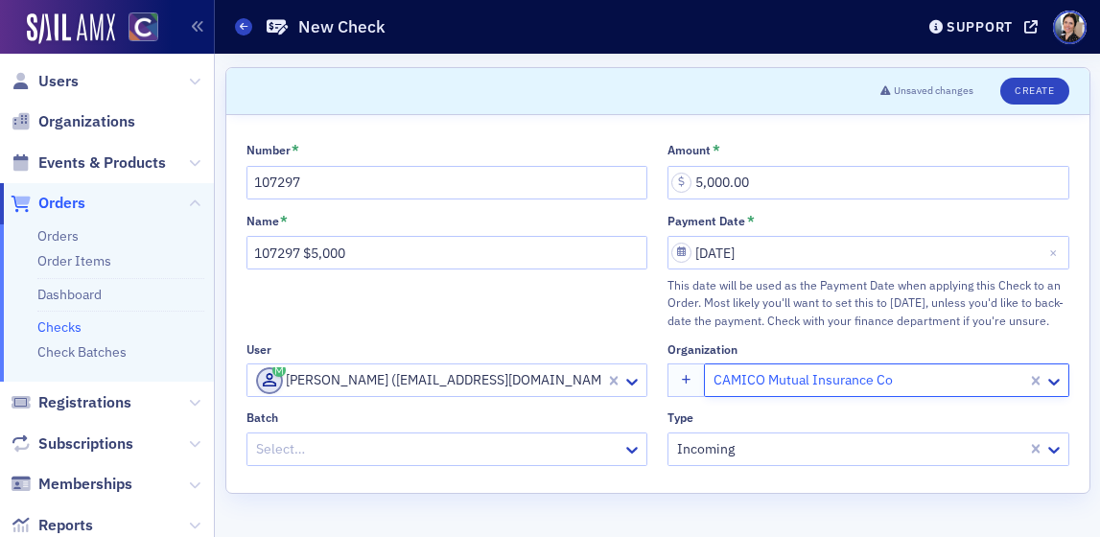
click at [391, 442] on div at bounding box center [437, 449] width 367 height 24
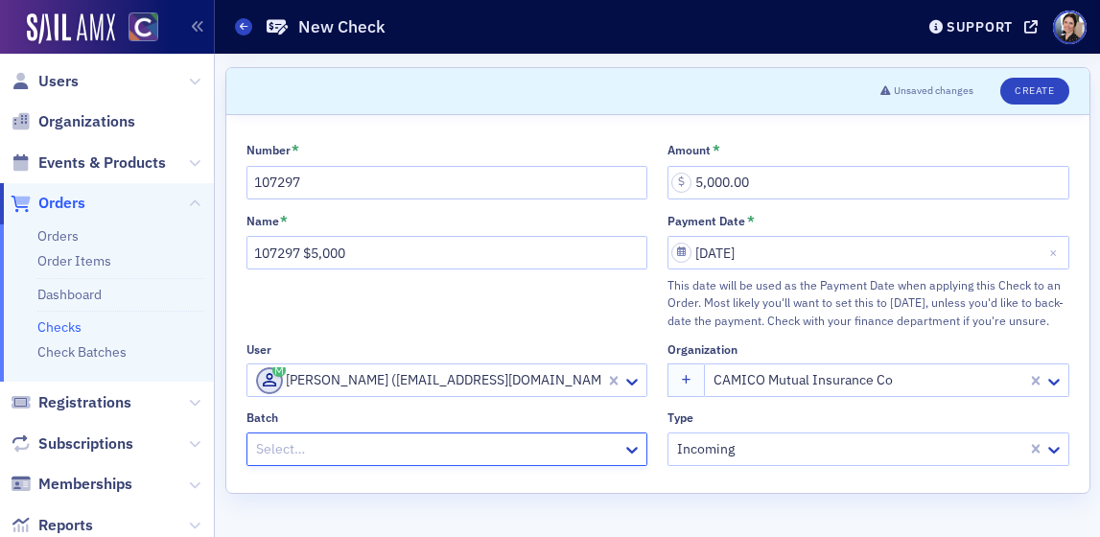
click at [291, 447] on div at bounding box center [437, 449] width 367 height 24
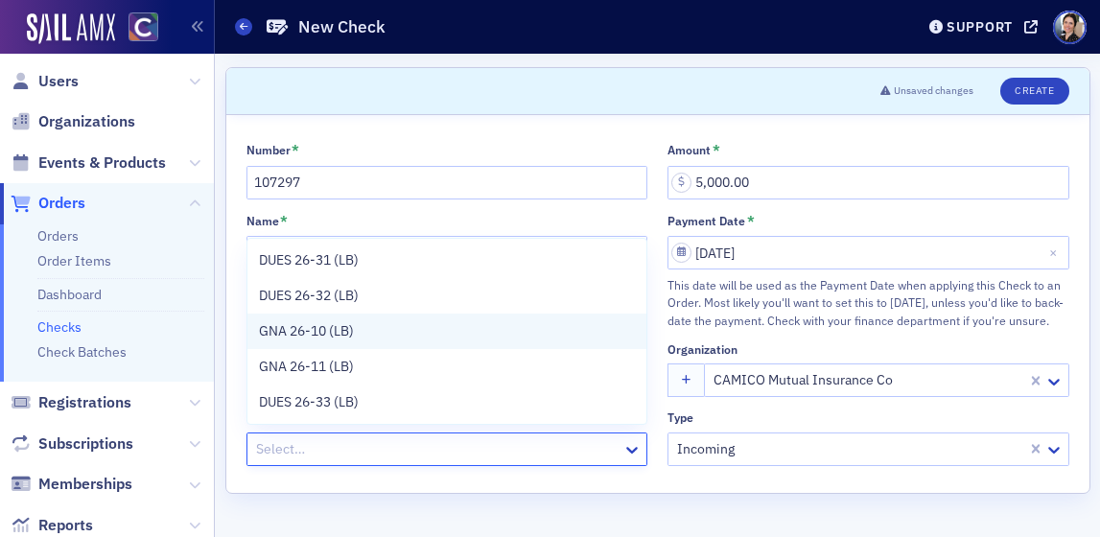
click at [305, 333] on span "GNA 26-10 (LB)" at bounding box center [306, 331] width 95 height 20
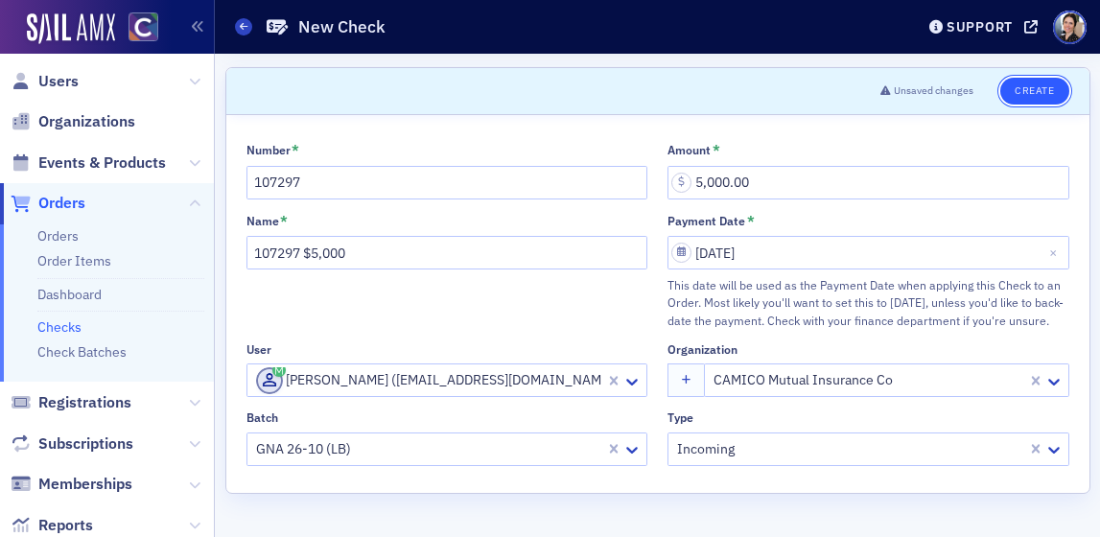
click at [1029, 85] on button "Create" at bounding box center [1034, 91] width 68 height 27
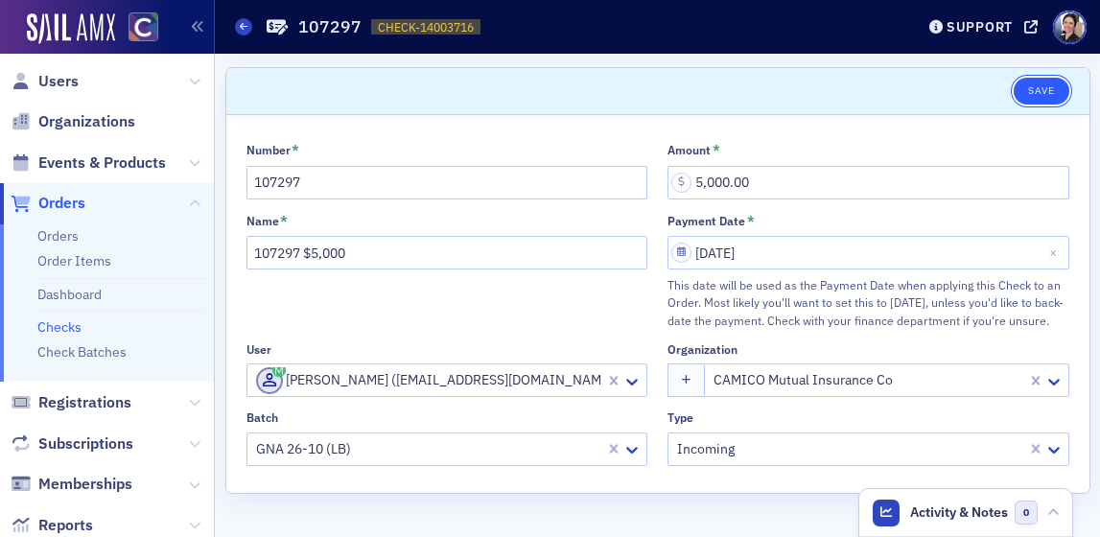
click at [1042, 88] on button "Save" at bounding box center [1040, 91] width 55 height 27
click at [66, 326] on link "Checks" at bounding box center [59, 326] width 44 height 17
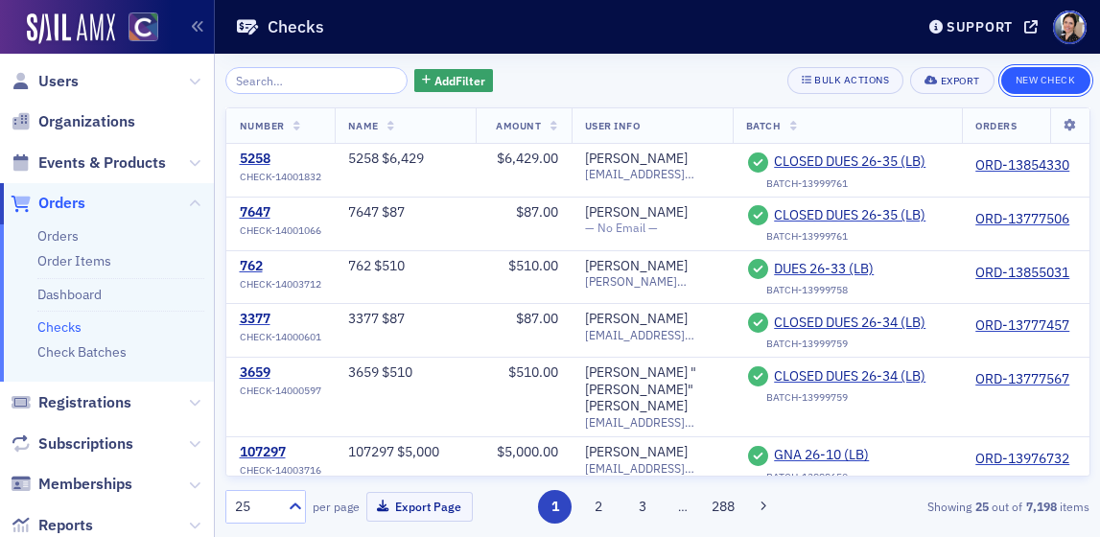
click at [1057, 77] on button "New Check" at bounding box center [1045, 80] width 89 height 27
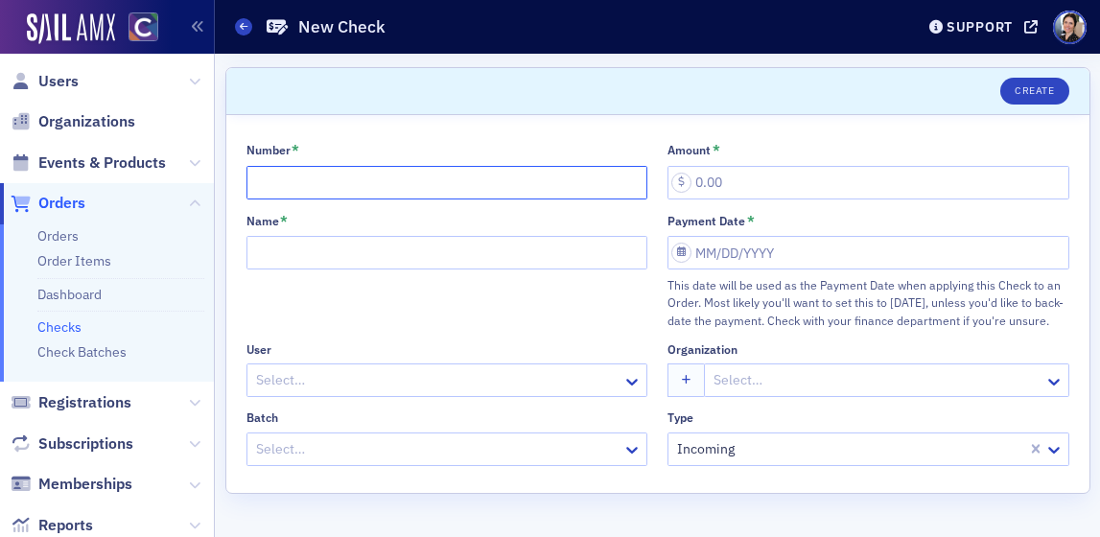
click at [344, 185] on input "Number *" at bounding box center [447, 183] width 402 height 34
type input "9913620156"
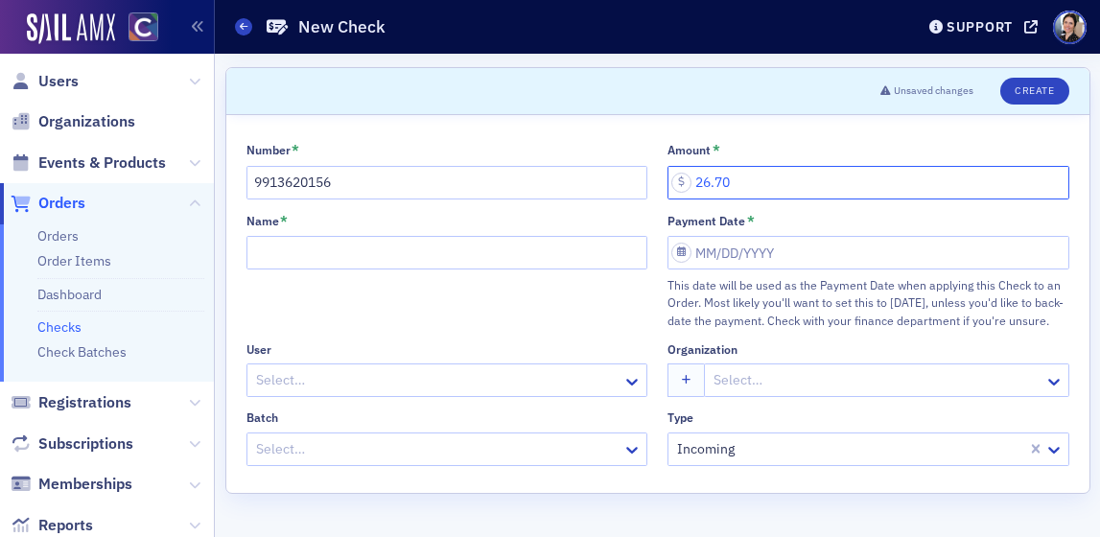
type input "26.70"
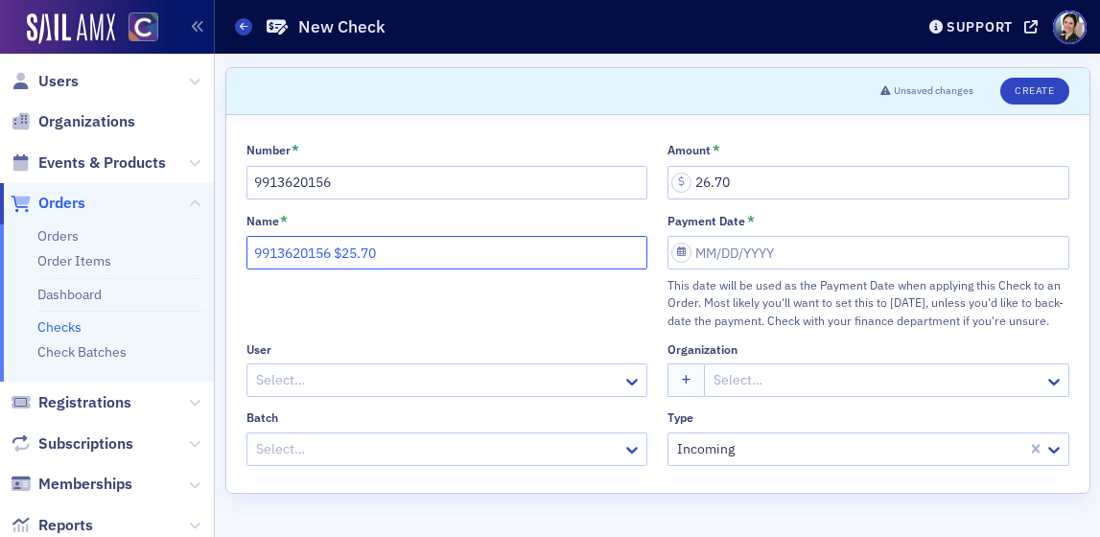
type input "9913620156 $25.70"
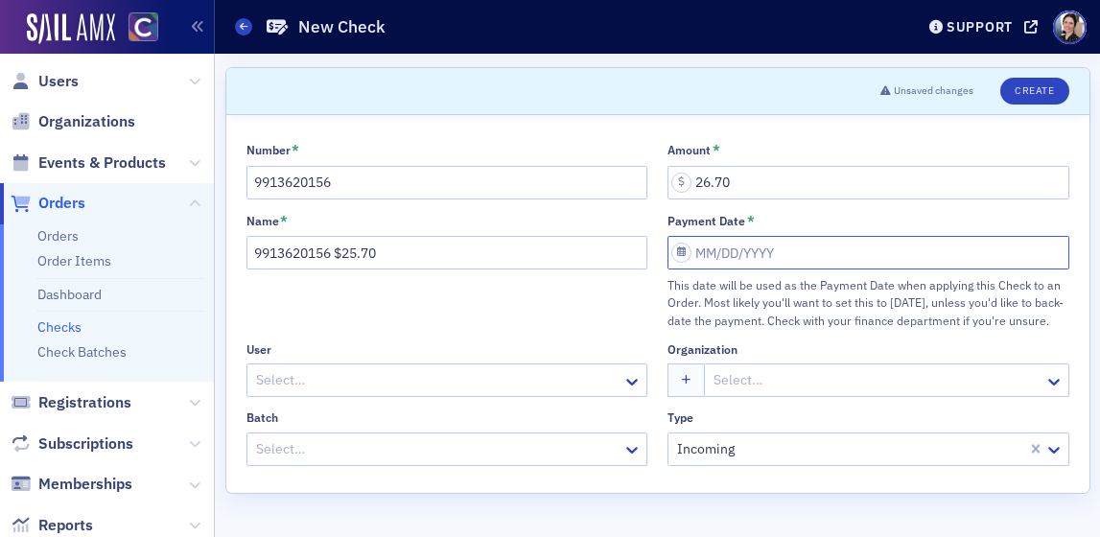
select select "7"
select select "2025"
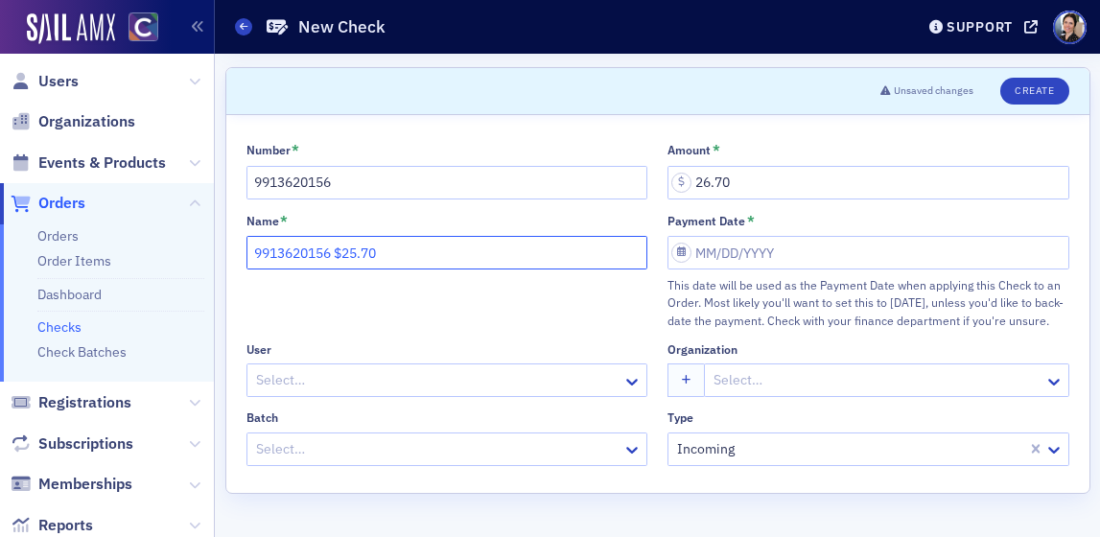
drag, startPoint x: 395, startPoint y: 256, endPoint x: 354, endPoint y: 256, distance: 41.2
click at [347, 257] on input "9913620156 $25.70" at bounding box center [447, 253] width 402 height 34
type input "9913620156 $26.70"
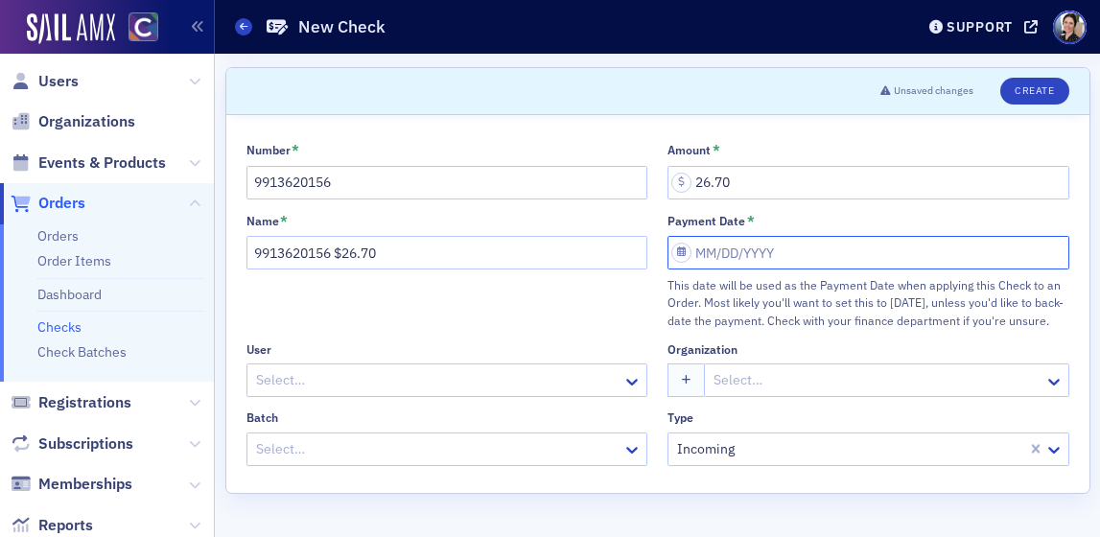
click at [792, 260] on input "Payment Date *" at bounding box center [868, 253] width 402 height 34
select select "7"
select select "2025"
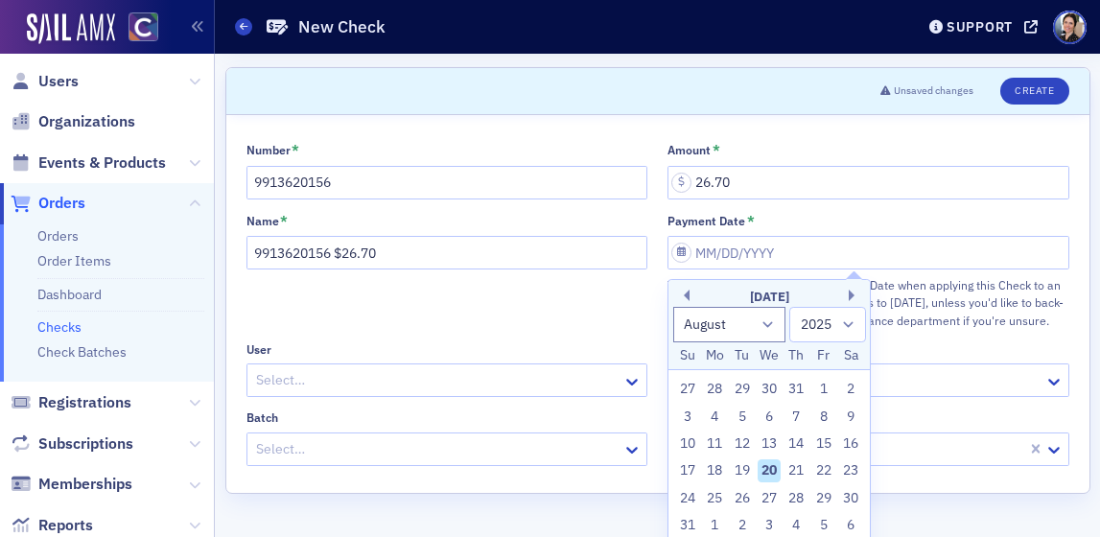
click at [743, 415] on div "5" at bounding box center [742, 417] width 23 height 23
type input "[DATE]"
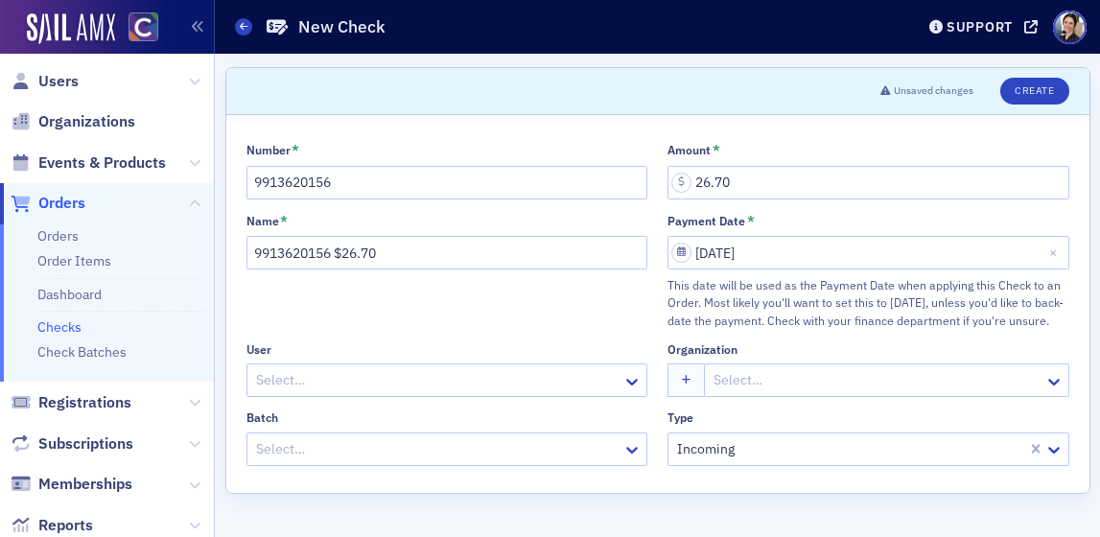
click at [406, 380] on div at bounding box center [437, 380] width 367 height 24
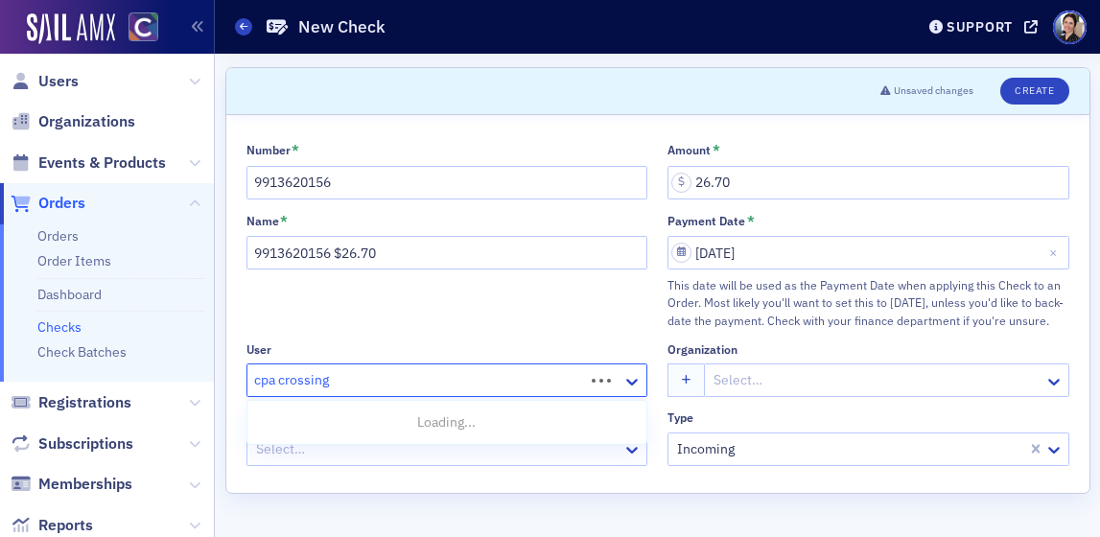
type input "cpa crossings"
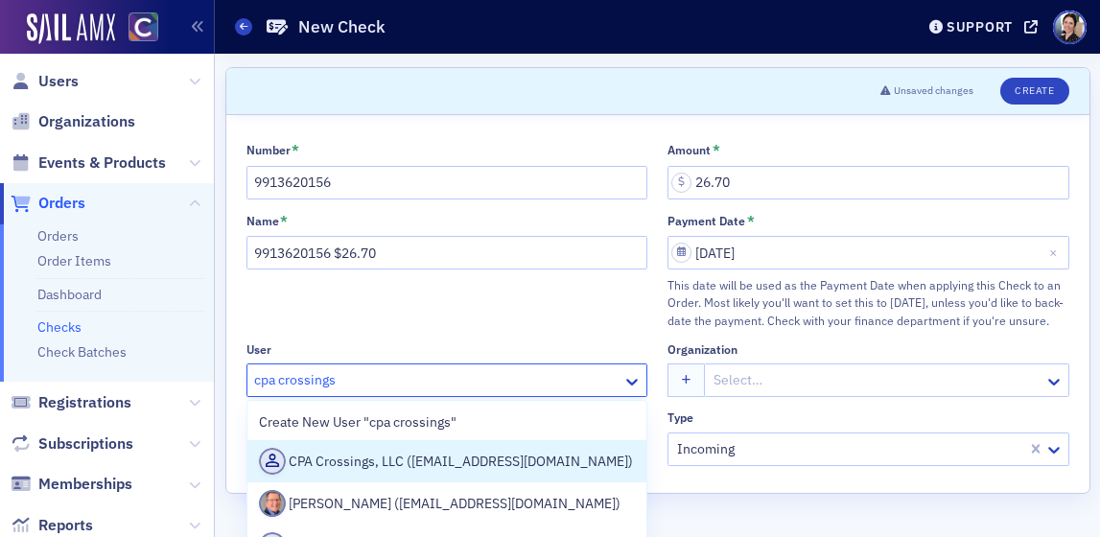
drag, startPoint x: 358, startPoint y: 459, endPoint x: 440, endPoint y: 430, distance: 87.6
click at [362, 458] on div "CPA Crossings, LLC ([EMAIL_ADDRESS][DOMAIN_NAME])" at bounding box center [447, 461] width 377 height 27
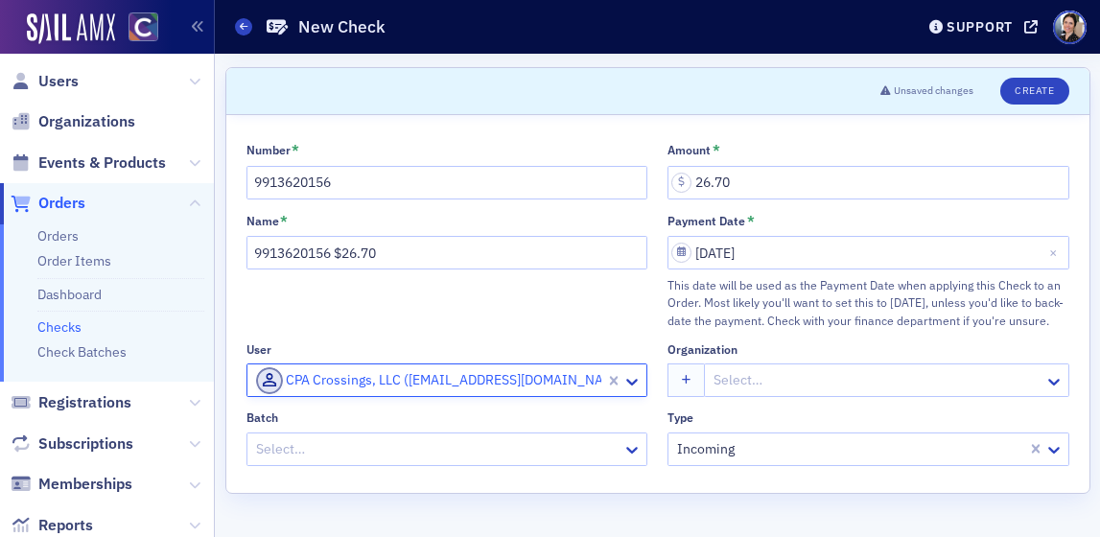
click at [804, 375] on div at bounding box center [876, 380] width 331 height 24
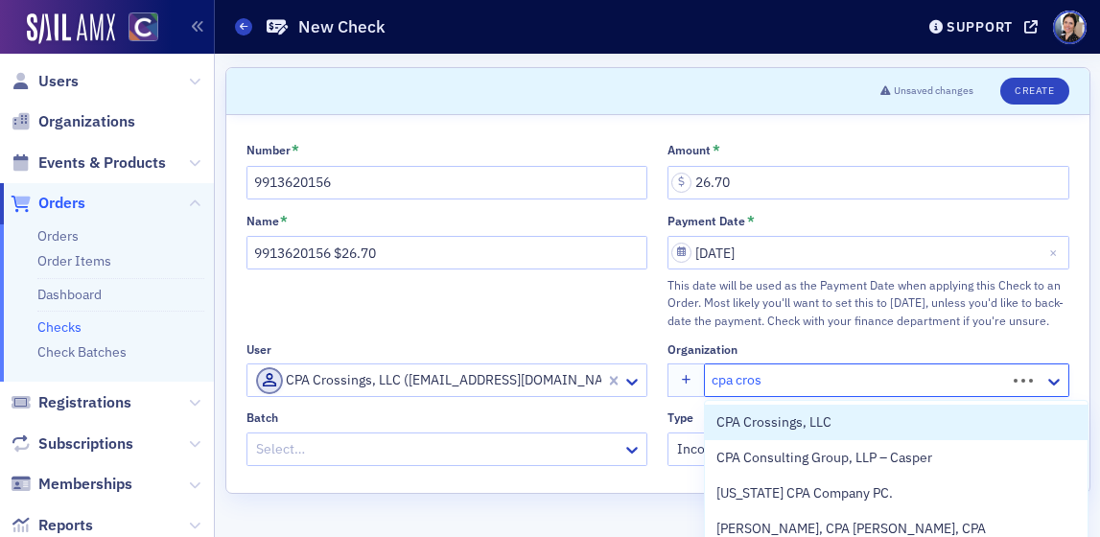
type input "cpa cross"
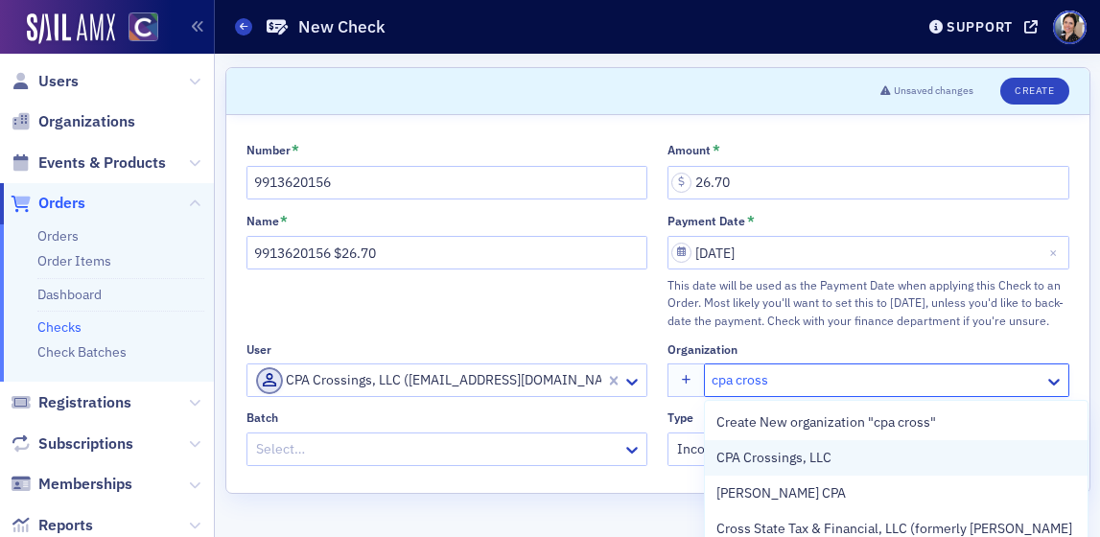
drag, startPoint x: 793, startPoint y: 460, endPoint x: 763, endPoint y: 453, distance: 30.7
click at [793, 459] on span "CPA Crossings, LLC" at bounding box center [803, 458] width 174 height 20
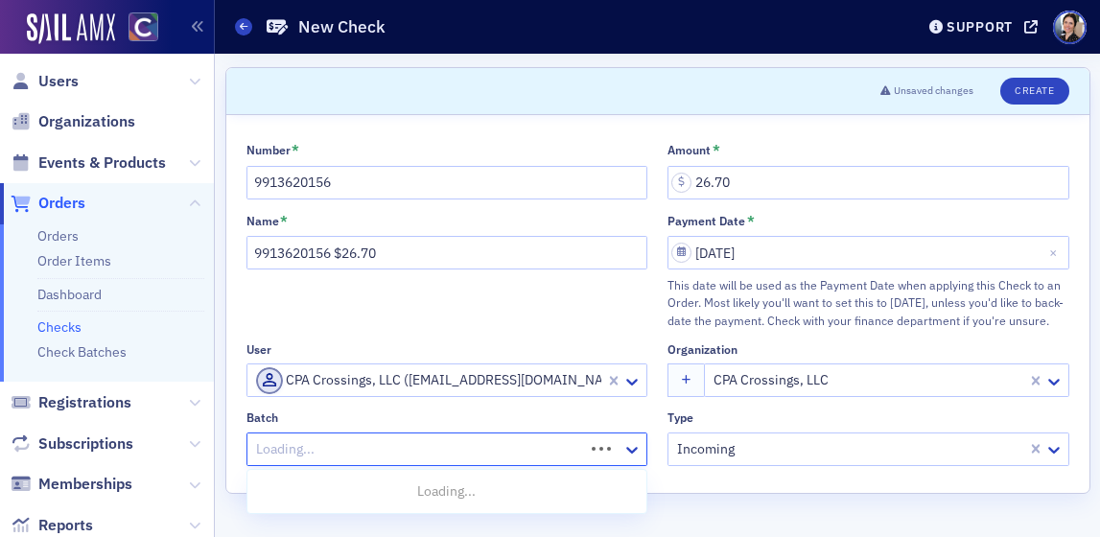
drag, startPoint x: 372, startPoint y: 448, endPoint x: 334, endPoint y: 448, distance: 38.4
click at [371, 447] on div at bounding box center [418, 449] width 329 height 24
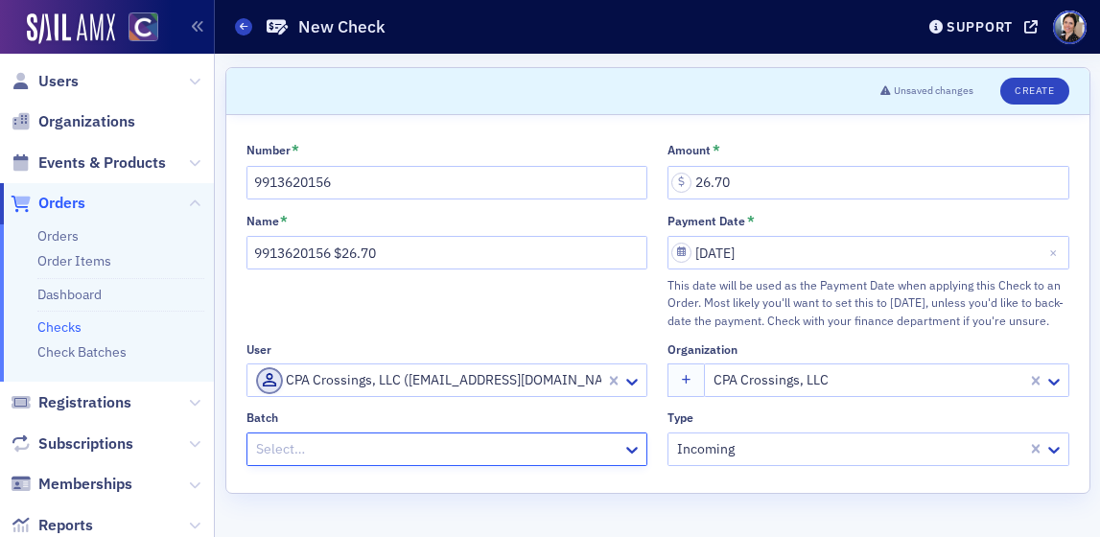
click at [323, 449] on div at bounding box center [437, 449] width 367 height 24
click at [318, 447] on div at bounding box center [437, 449] width 367 height 24
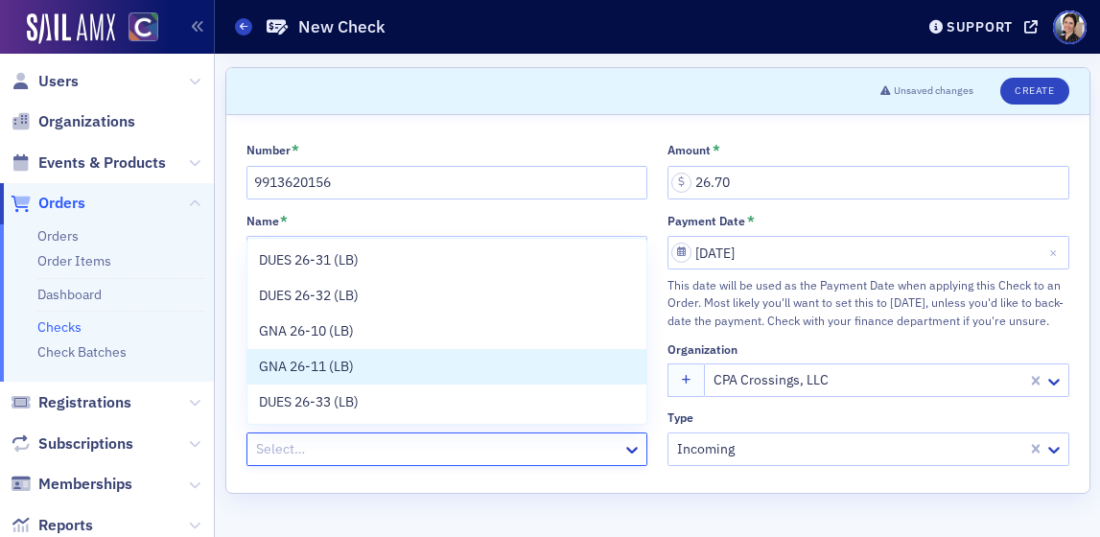
click at [316, 368] on span "GNA 26-11 (LB)" at bounding box center [306, 367] width 95 height 20
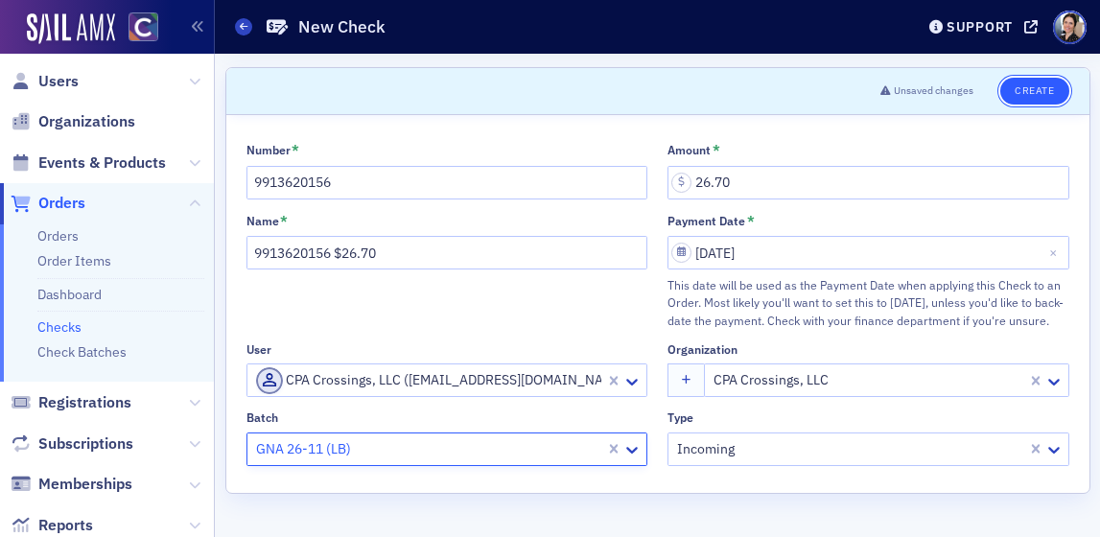
click at [1048, 91] on button "Create" at bounding box center [1034, 91] width 68 height 27
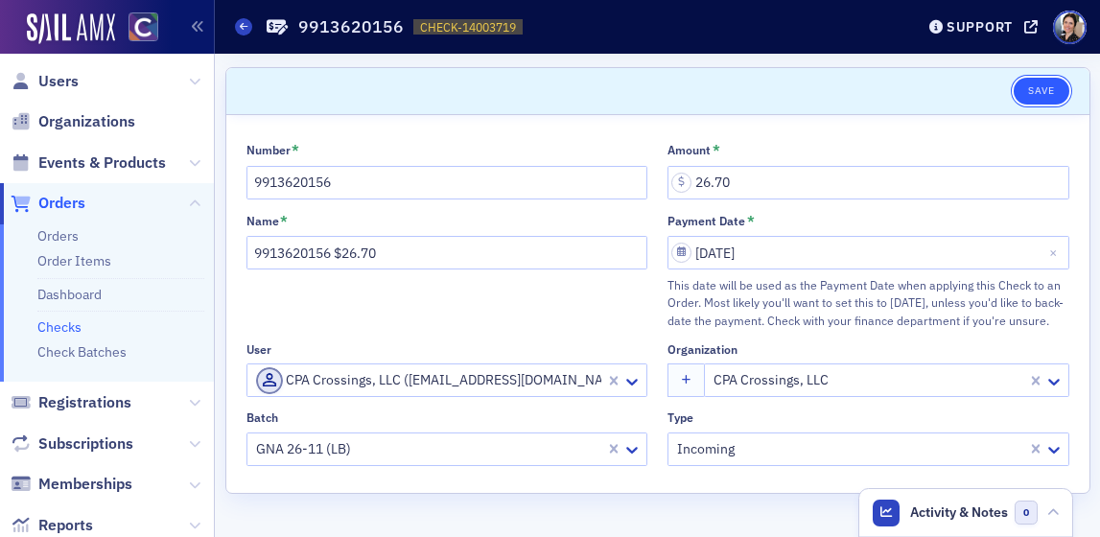
click at [1046, 89] on button "Save" at bounding box center [1040, 91] width 55 height 27
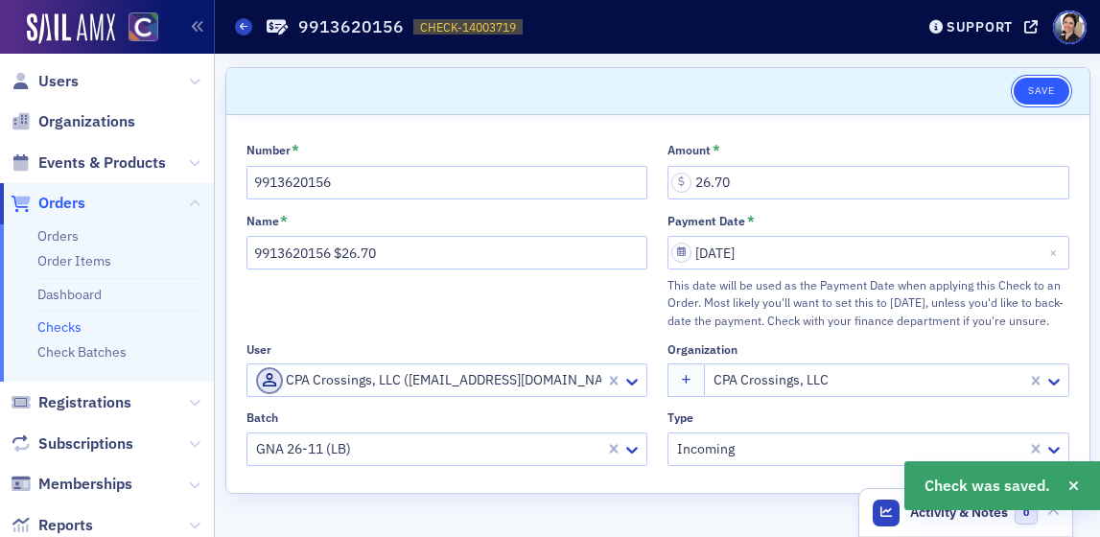
click at [1038, 90] on button "Save" at bounding box center [1040, 91] width 55 height 27
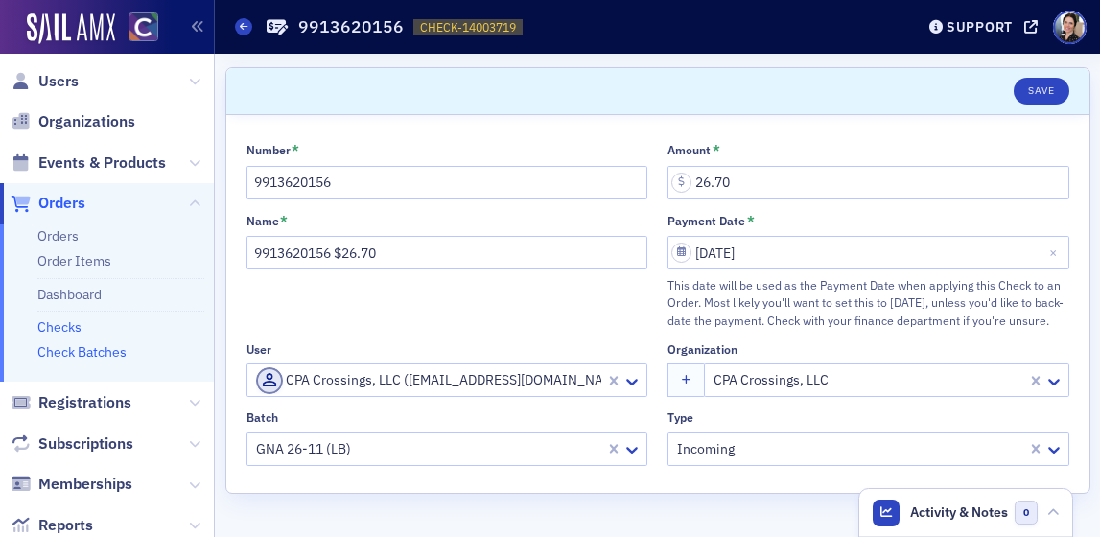
click at [75, 353] on link "Check Batches" at bounding box center [81, 351] width 89 height 17
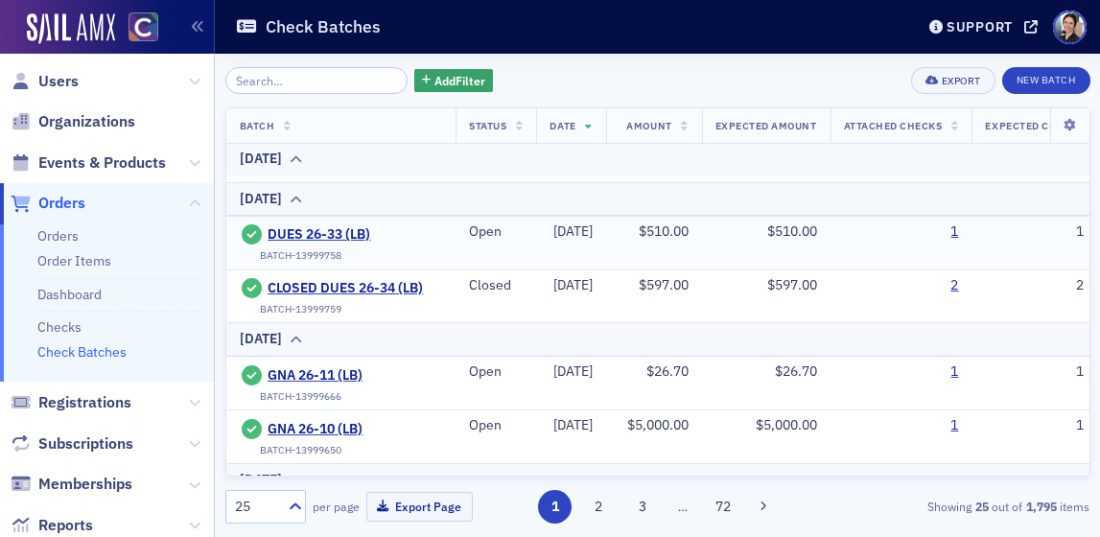
scroll to position [51, 0]
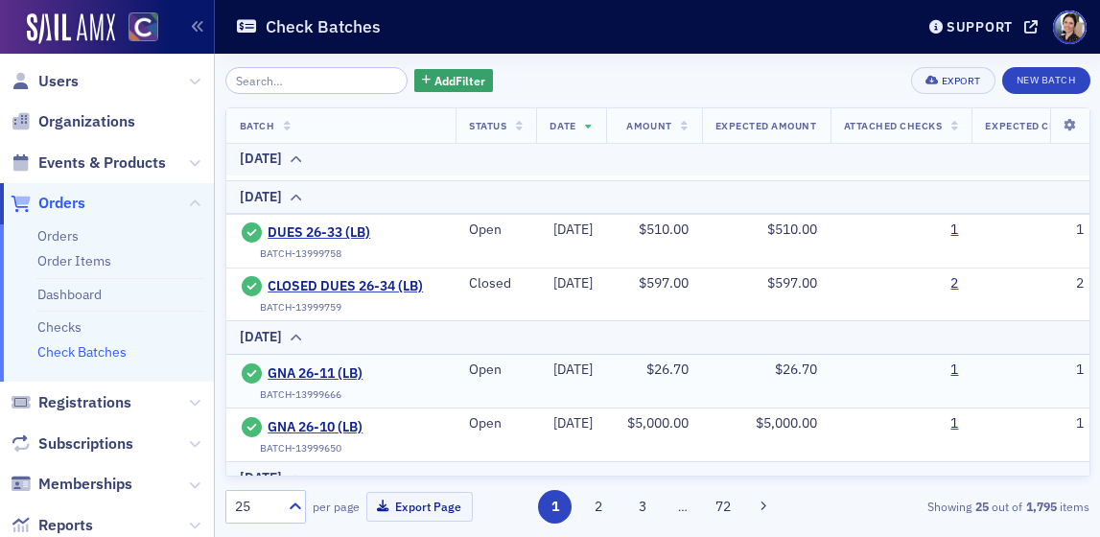
click at [958, 371] on link "1" at bounding box center [954, 369] width 8 height 17
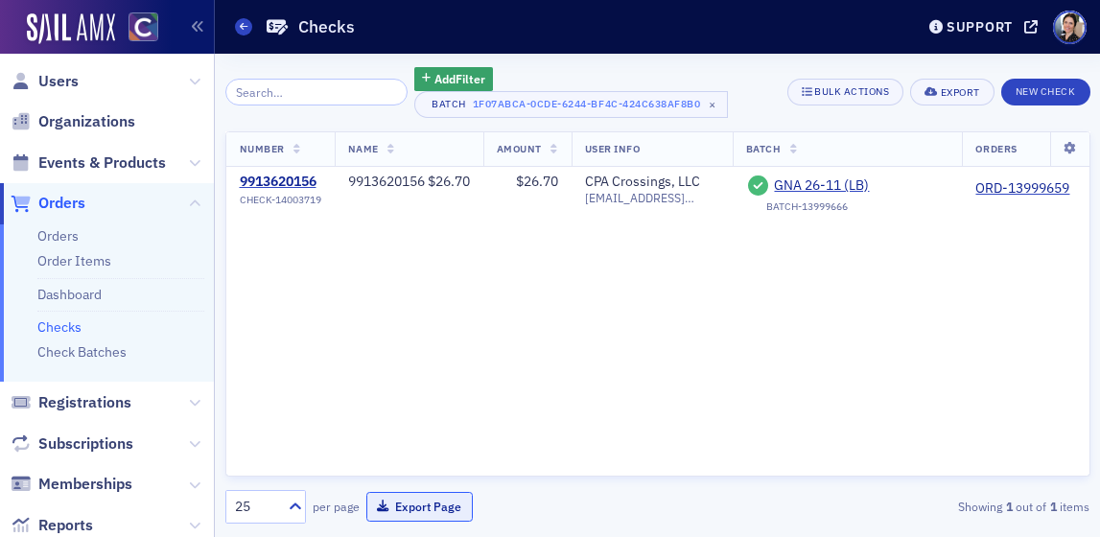
drag, startPoint x: 430, startPoint y: 506, endPoint x: 449, endPoint y: 529, distance: 29.3
click at [430, 506] on button "Export Page" at bounding box center [419, 507] width 106 height 30
drag, startPoint x: 62, startPoint y: 329, endPoint x: 17, endPoint y: 350, distance: 49.8
click at [62, 329] on link "Checks" at bounding box center [59, 326] width 44 height 17
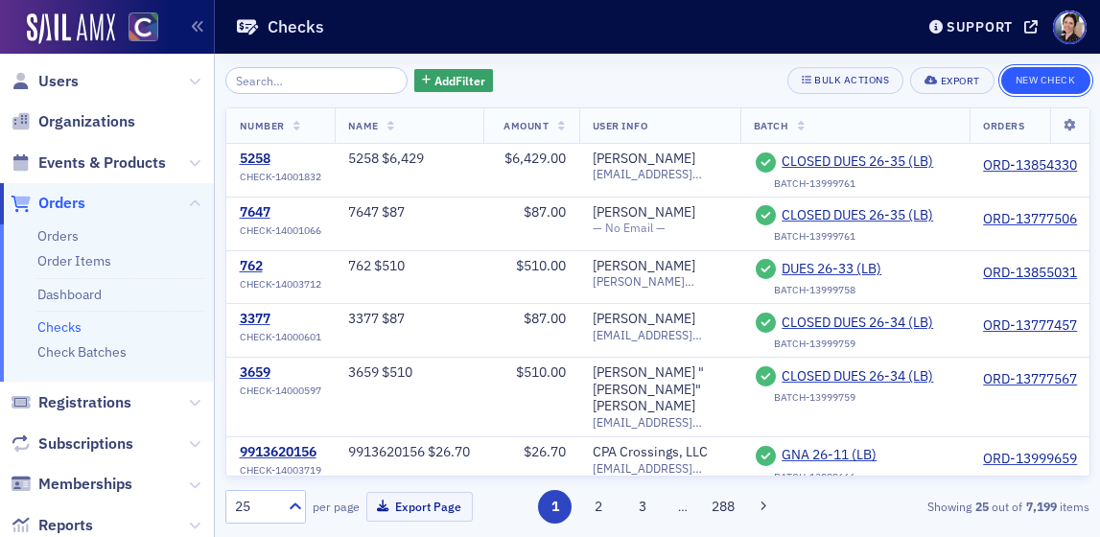
click at [1042, 76] on button "New Check" at bounding box center [1045, 80] width 89 height 27
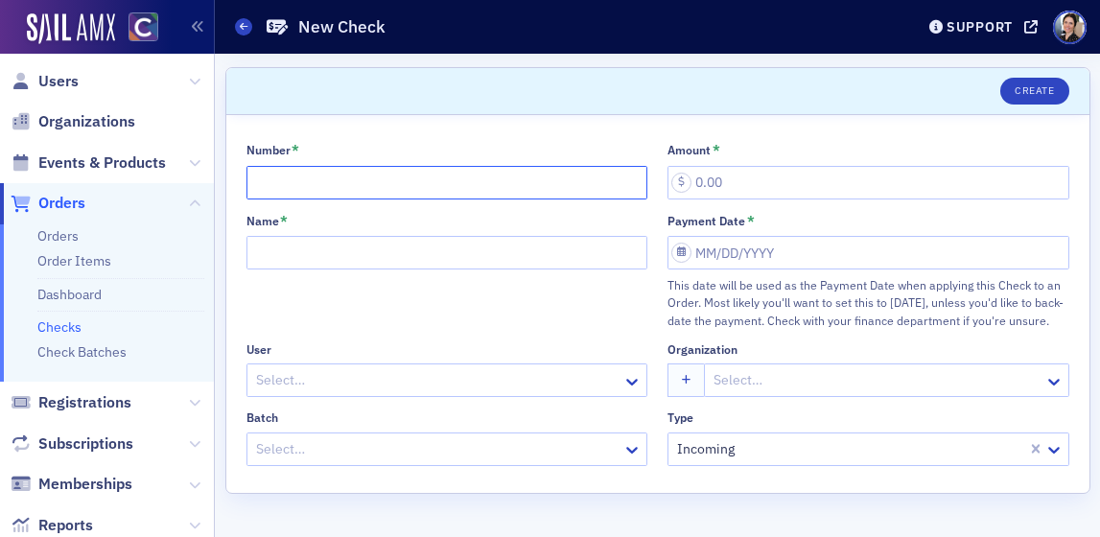
click at [338, 187] on input "Number *" at bounding box center [447, 183] width 402 height 34
type input "3215"
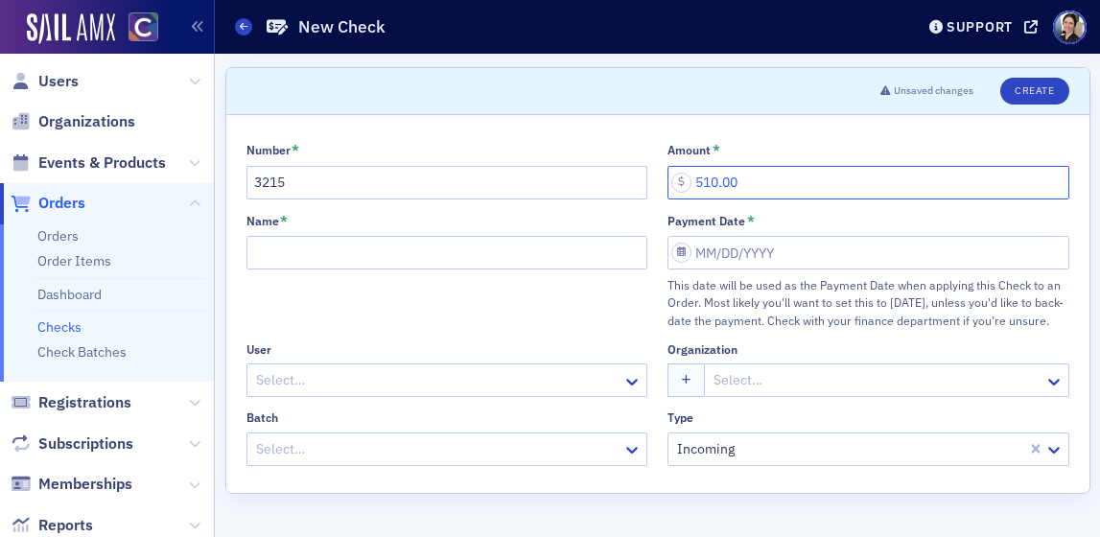
type input "510.00"
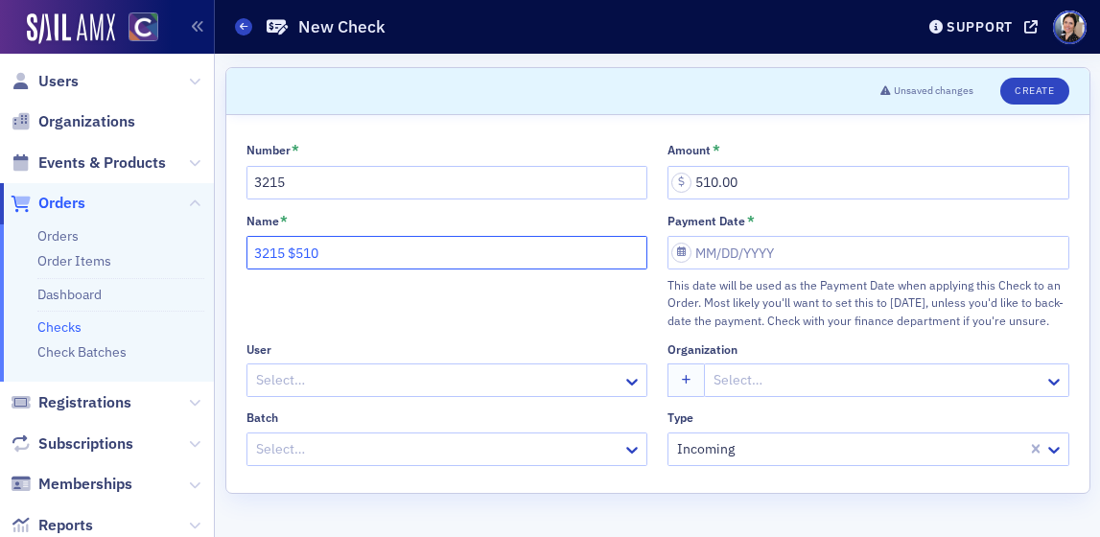
type input "3215 $510"
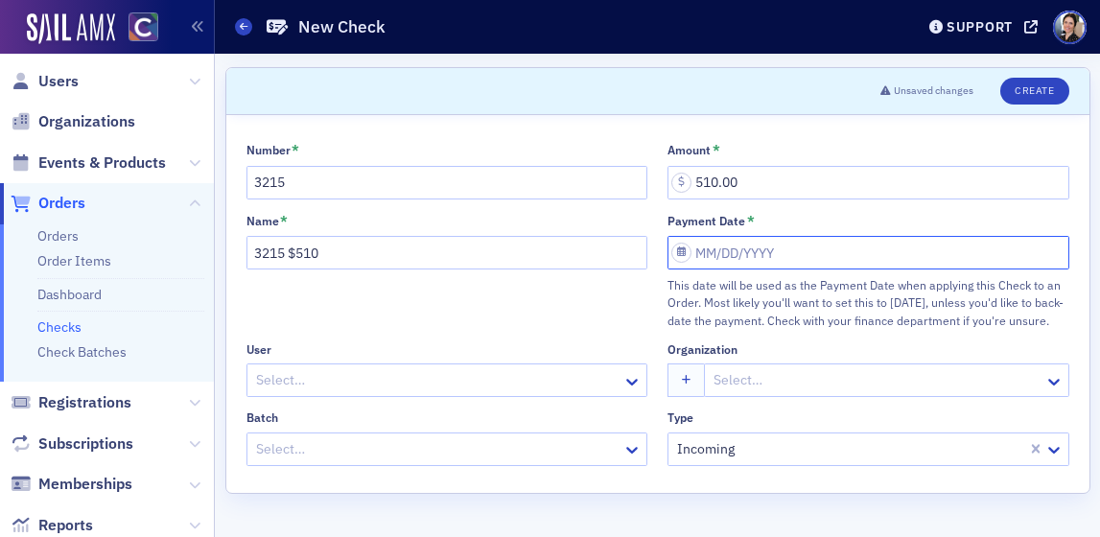
select select "7"
select select "2025"
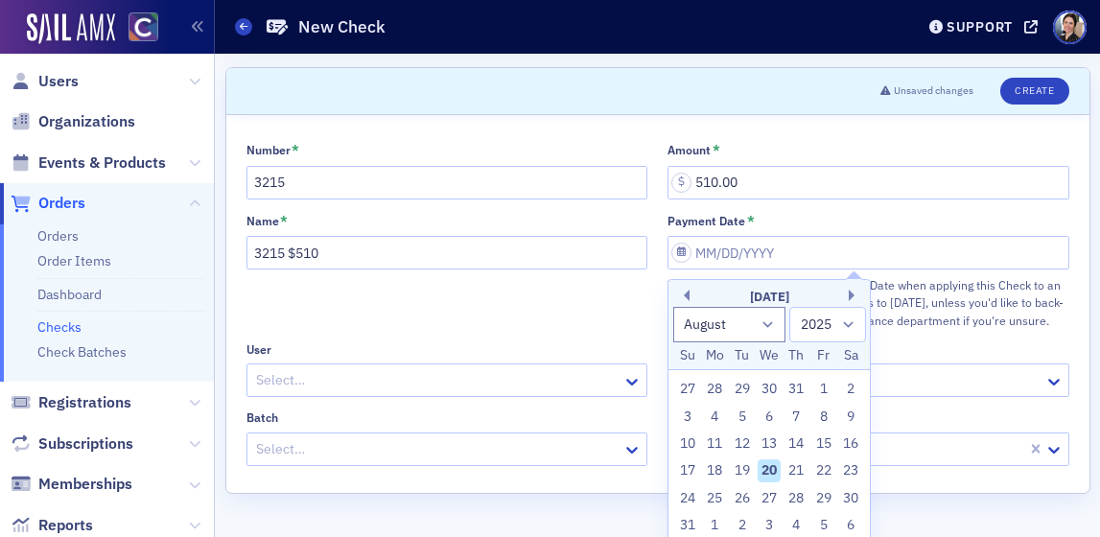
click at [825, 388] on div "1" at bounding box center [823, 389] width 23 height 23
type input "[DATE]"
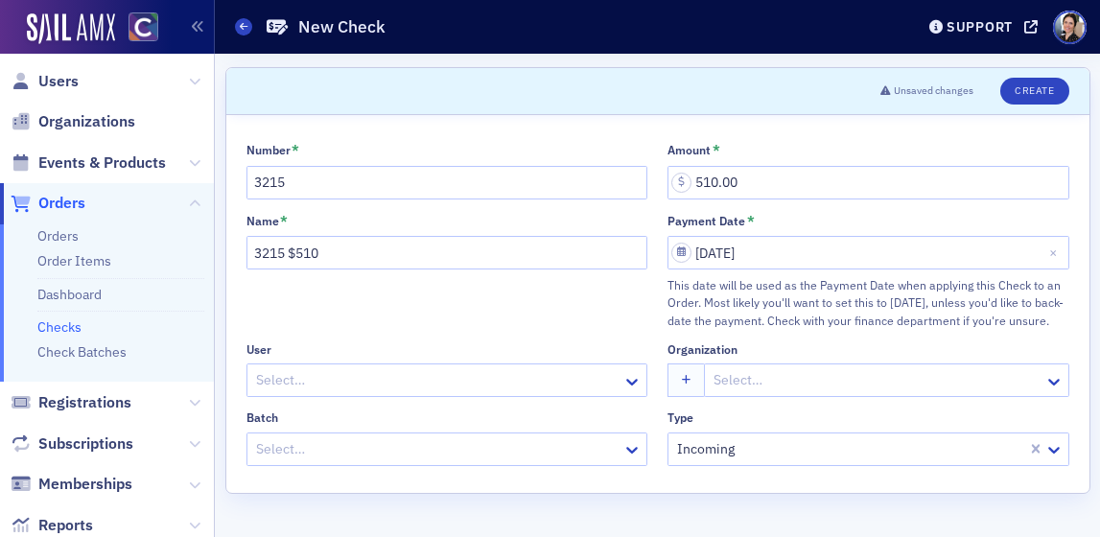
click at [294, 372] on div at bounding box center [437, 380] width 367 height 24
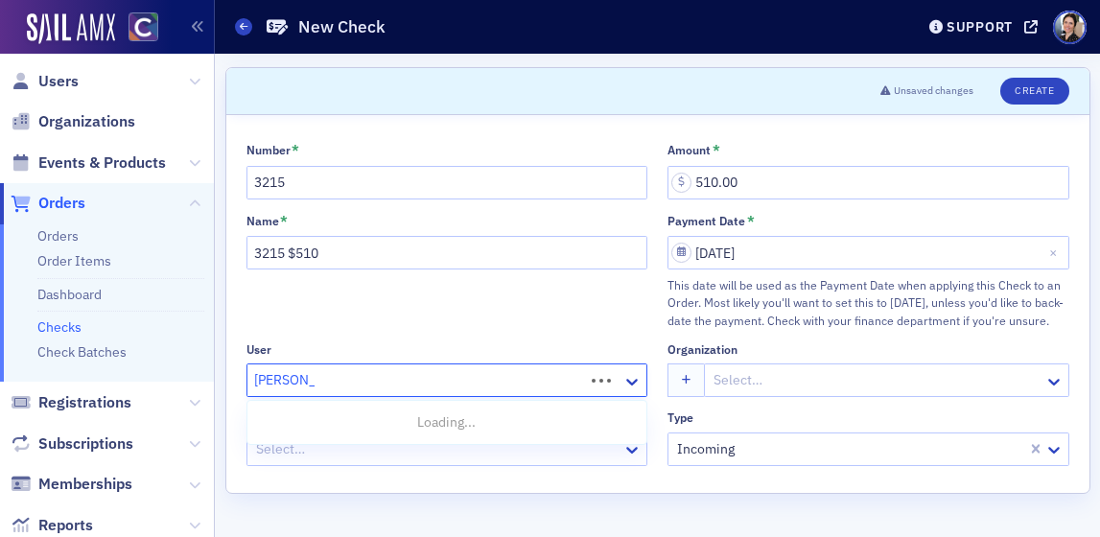
type input "[PERSON_NAME]"
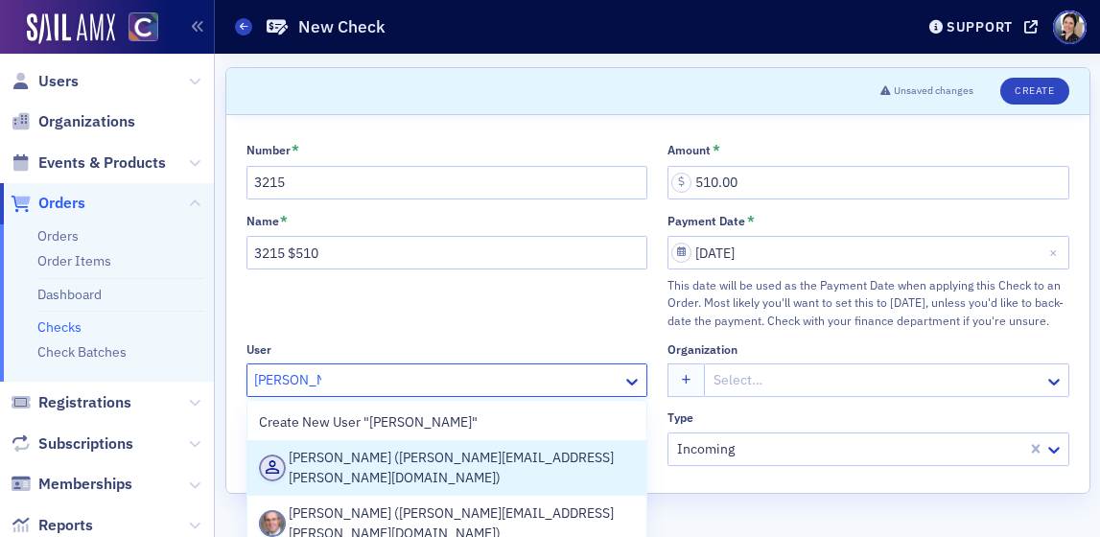
click at [389, 458] on div "[PERSON_NAME] ([PERSON_NAME][EMAIL_ADDRESS][PERSON_NAME][DOMAIN_NAME])" at bounding box center [447, 468] width 377 height 40
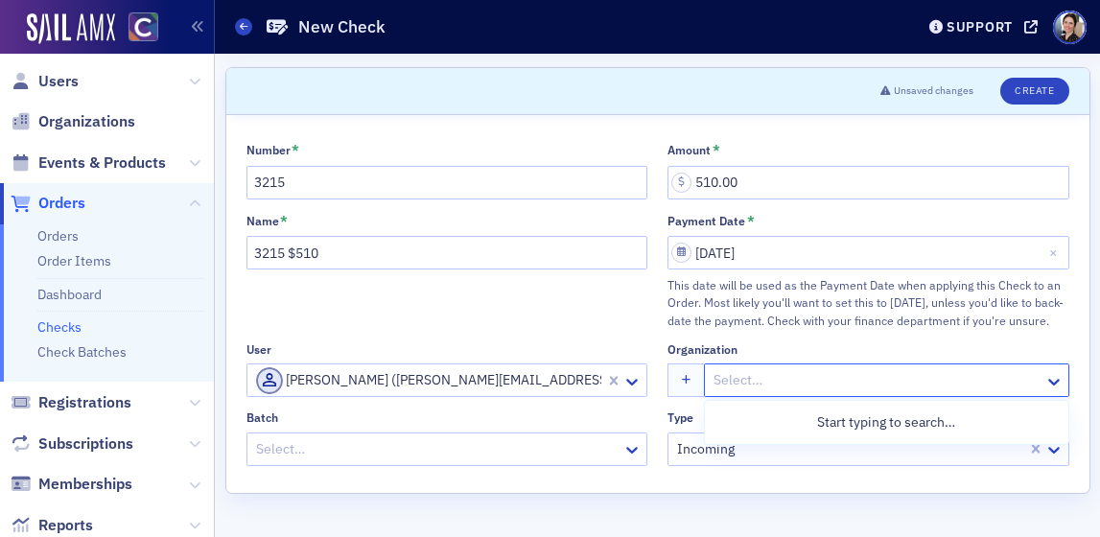
click at [778, 383] on div at bounding box center [876, 380] width 331 height 24
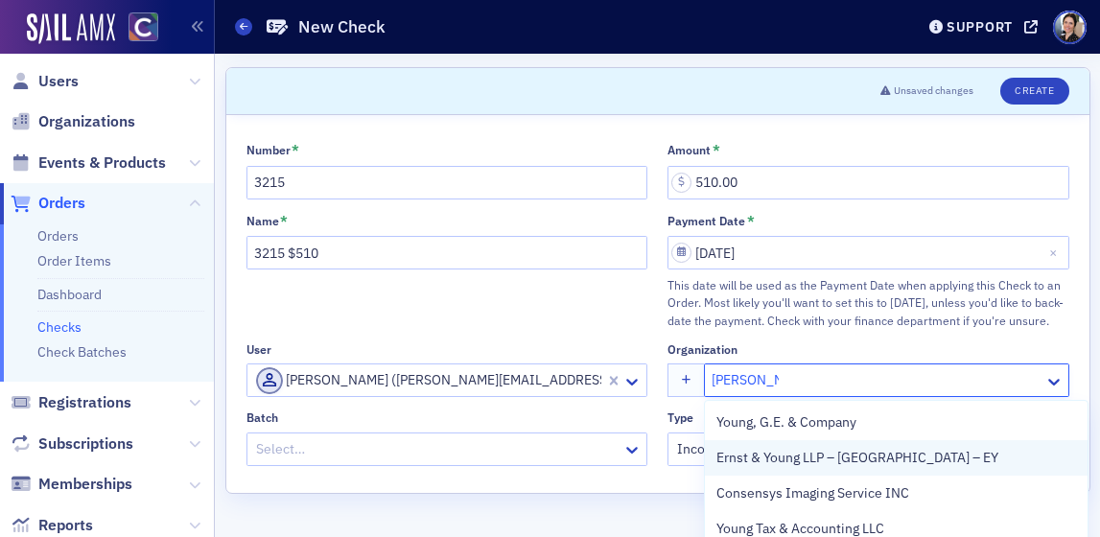
scroll to position [50, 0]
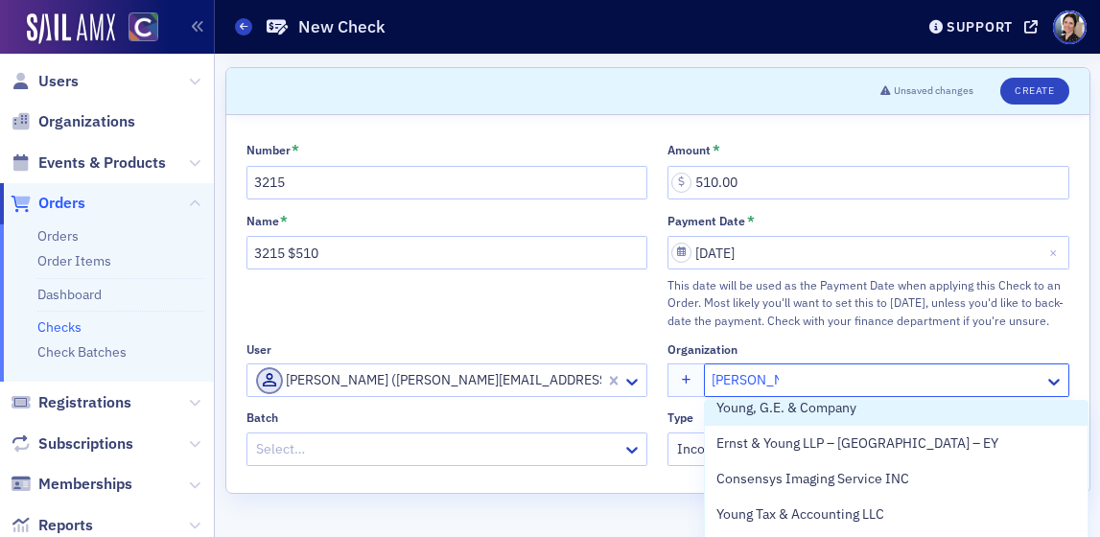
type input "[PERSON_NAME]"
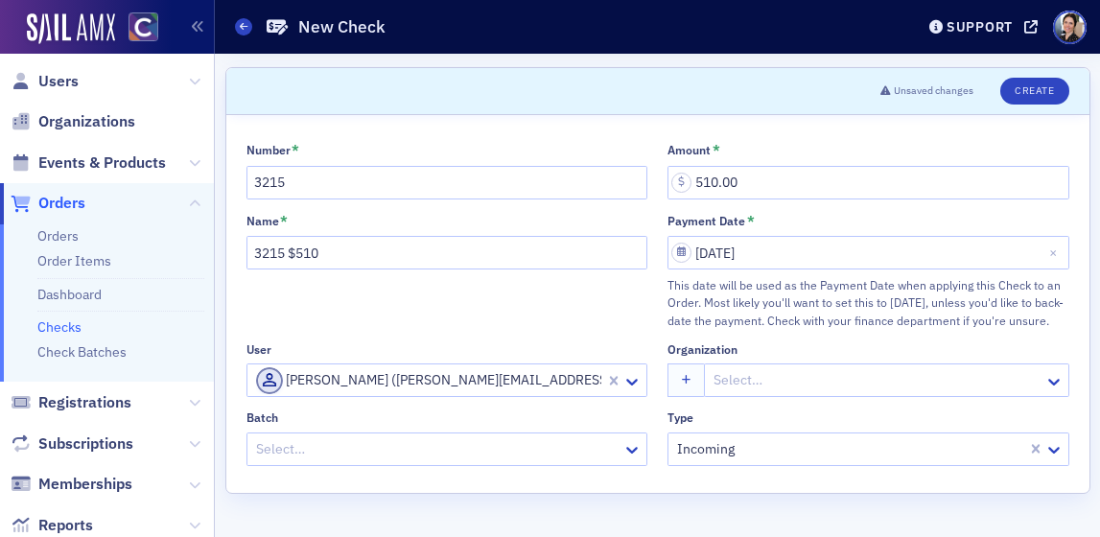
click at [457, 413] on div "Batch" at bounding box center [447, 417] width 402 height 14
click at [364, 454] on div at bounding box center [437, 449] width 367 height 24
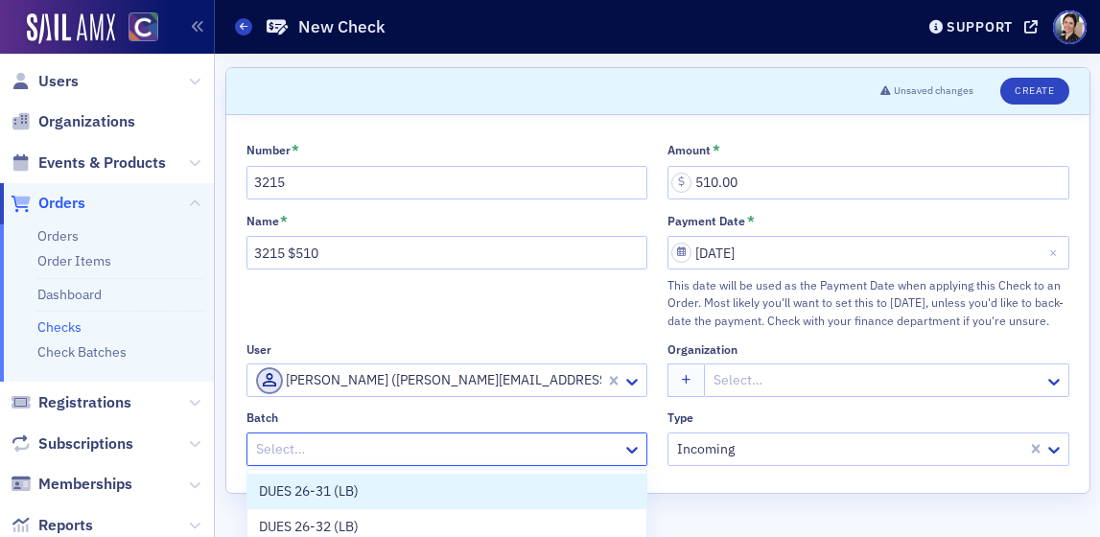
click at [306, 452] on div at bounding box center [437, 449] width 367 height 24
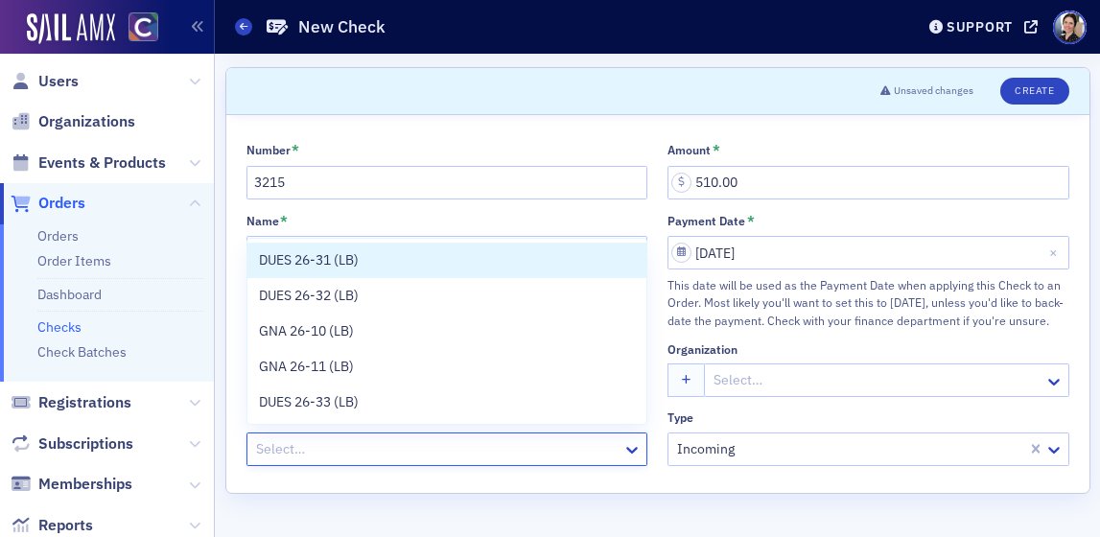
click at [281, 443] on div at bounding box center [437, 449] width 367 height 24
click at [320, 262] on span "DUES 26-31 (LB)" at bounding box center [309, 260] width 100 height 20
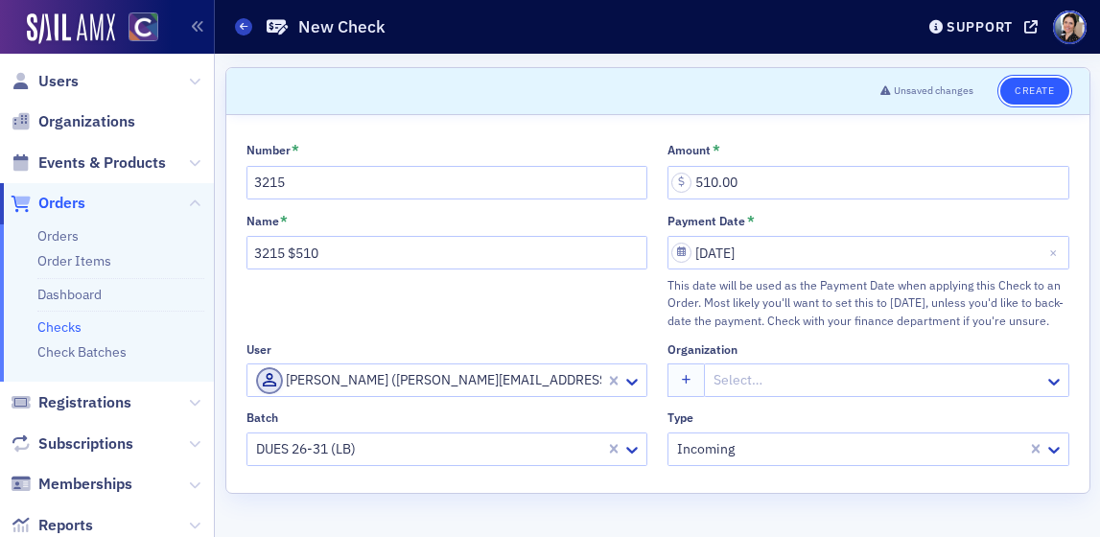
click at [1042, 89] on button "Create" at bounding box center [1034, 91] width 68 height 27
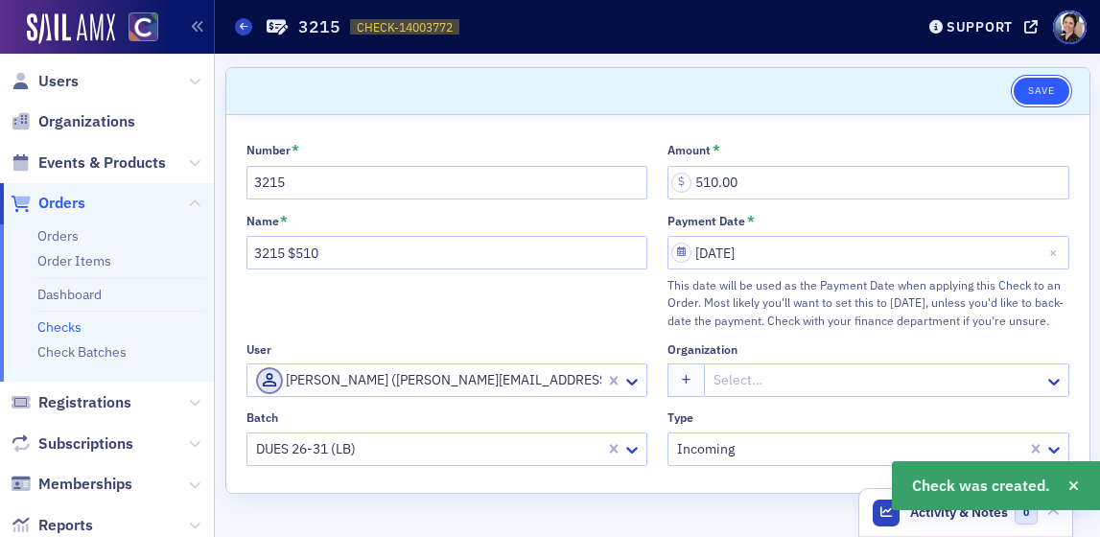
click at [1040, 93] on button "Save" at bounding box center [1040, 91] width 55 height 27
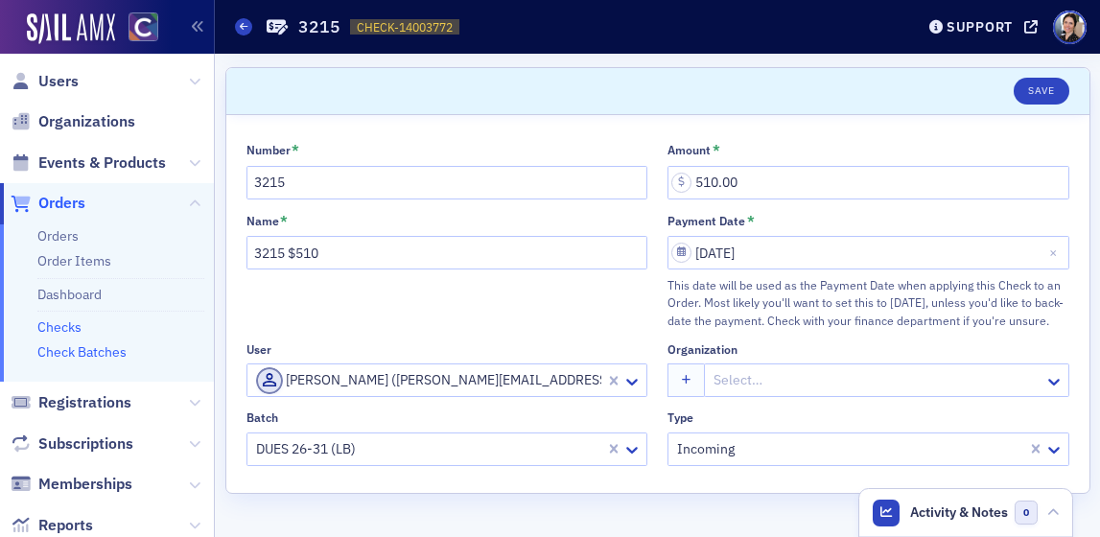
click at [96, 353] on link "Check Batches" at bounding box center [81, 351] width 89 height 17
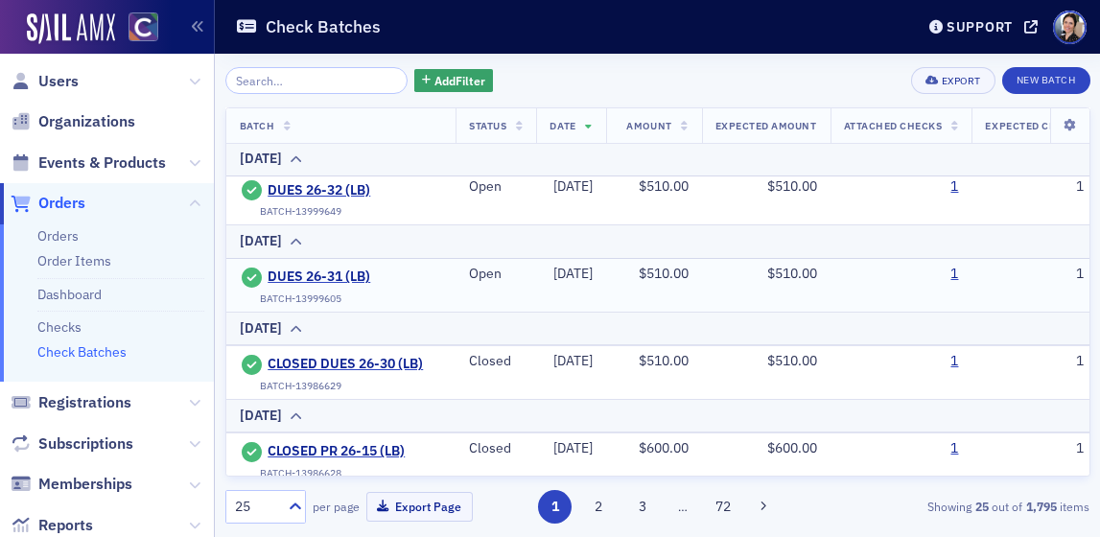
scroll to position [375, 14]
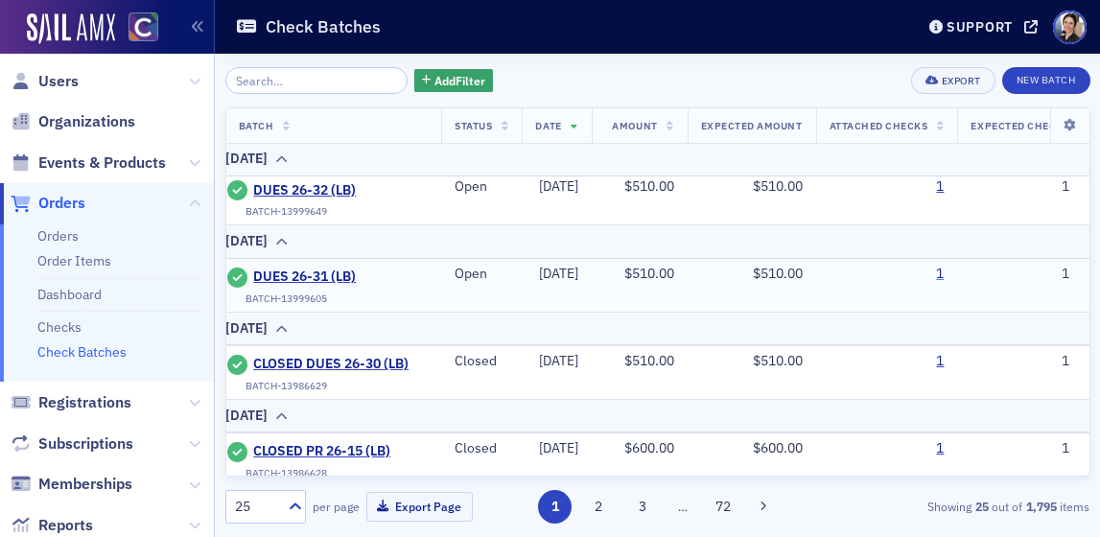
click at [943, 269] on link "1" at bounding box center [940, 274] width 8 height 17
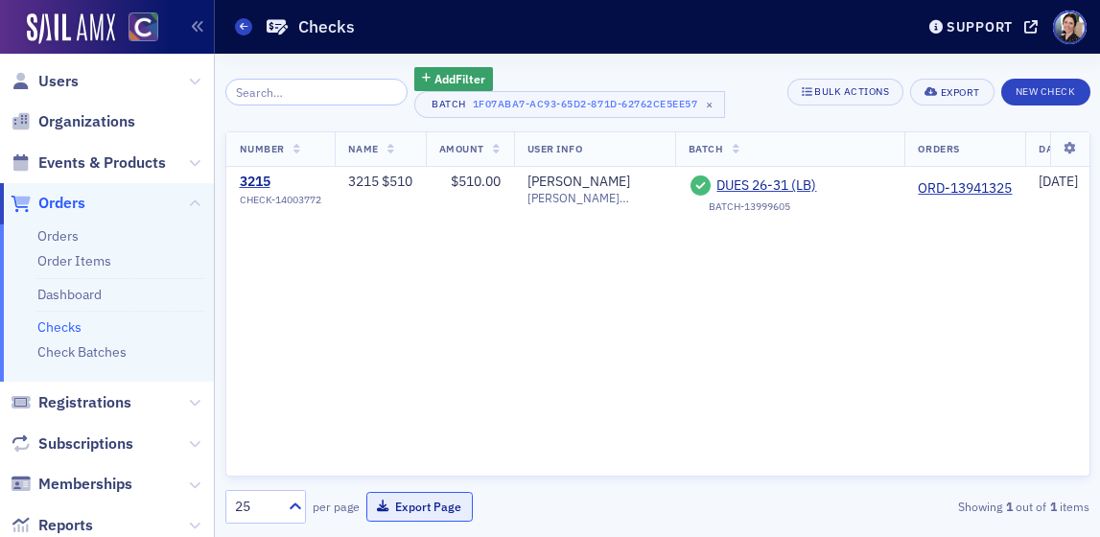
drag, startPoint x: 435, startPoint y: 512, endPoint x: 424, endPoint y: 500, distance: 17.0
click at [434, 507] on button "Export Page" at bounding box center [419, 507] width 106 height 30
